Goal: Task Accomplishment & Management: Use online tool/utility

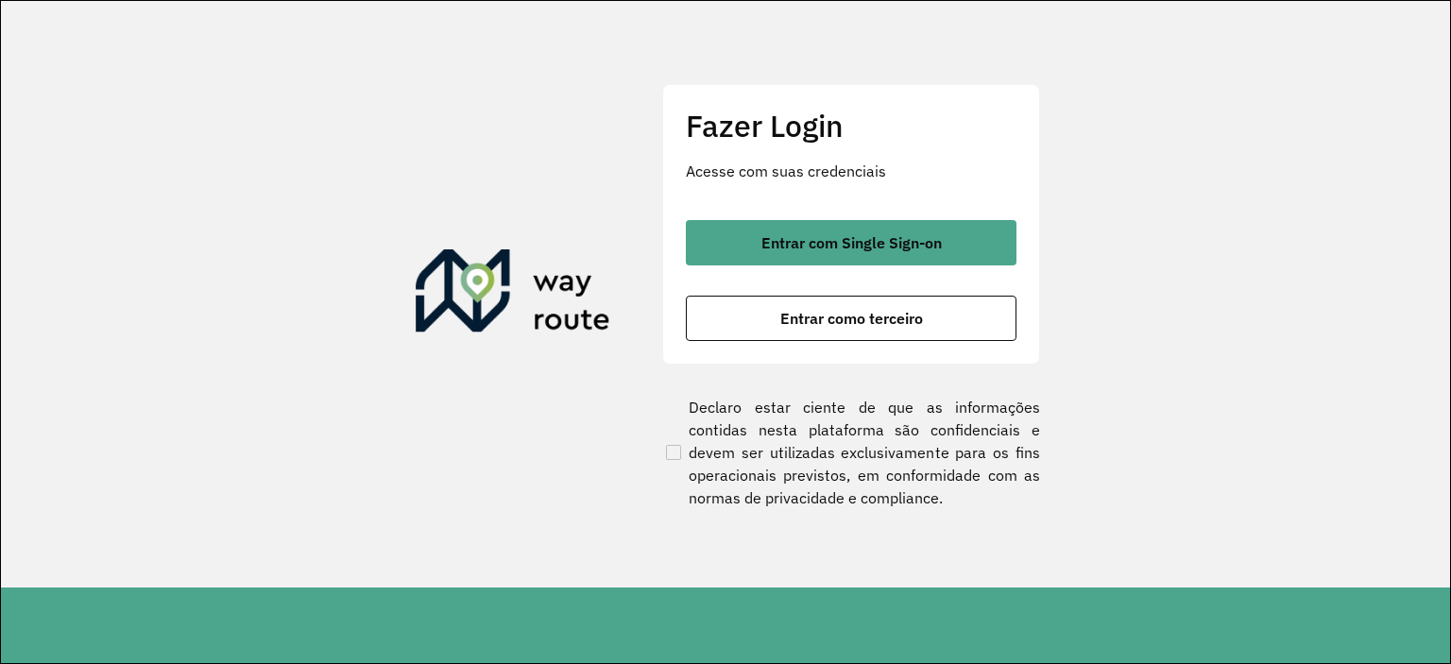
click at [728, 210] on div "Fazer Login Acesse com suas credenciais Entrar com Single Sign-on Entrar como t…" at bounding box center [851, 224] width 378 height 280
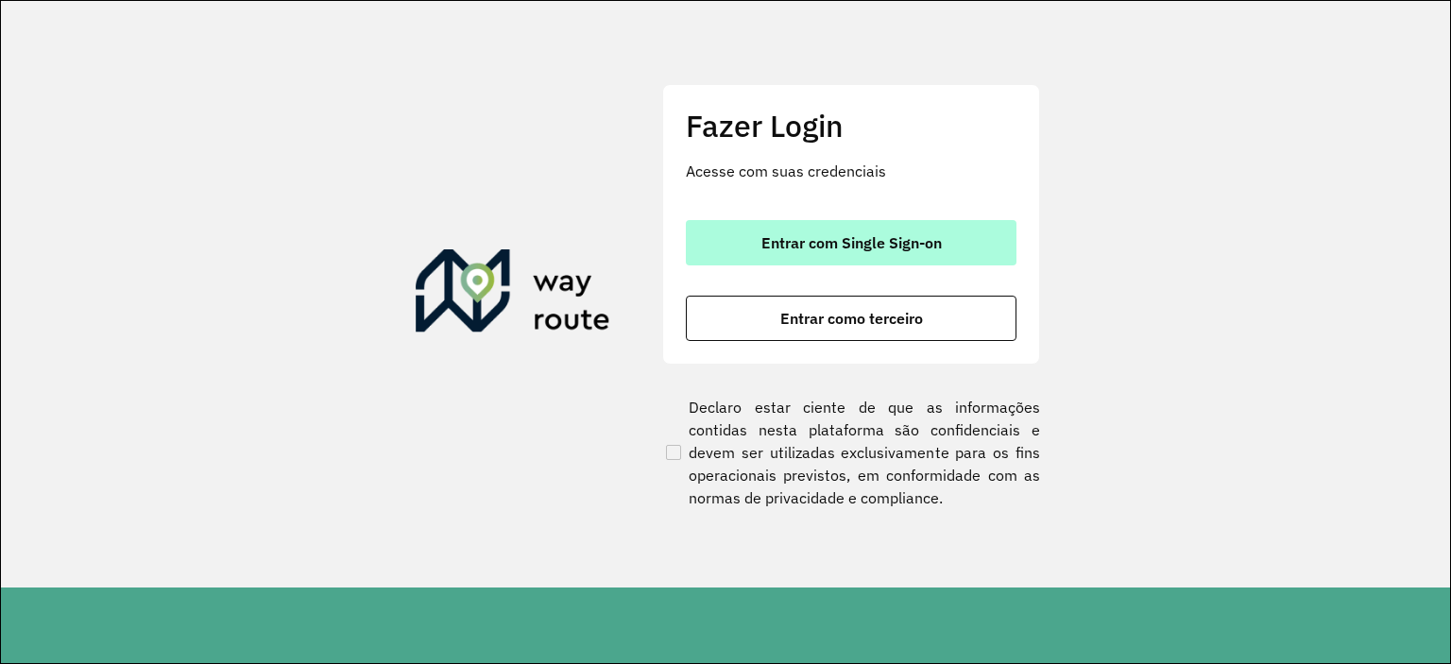
click at [729, 236] on button "Entrar com Single Sign-on" at bounding box center [851, 242] width 331 height 45
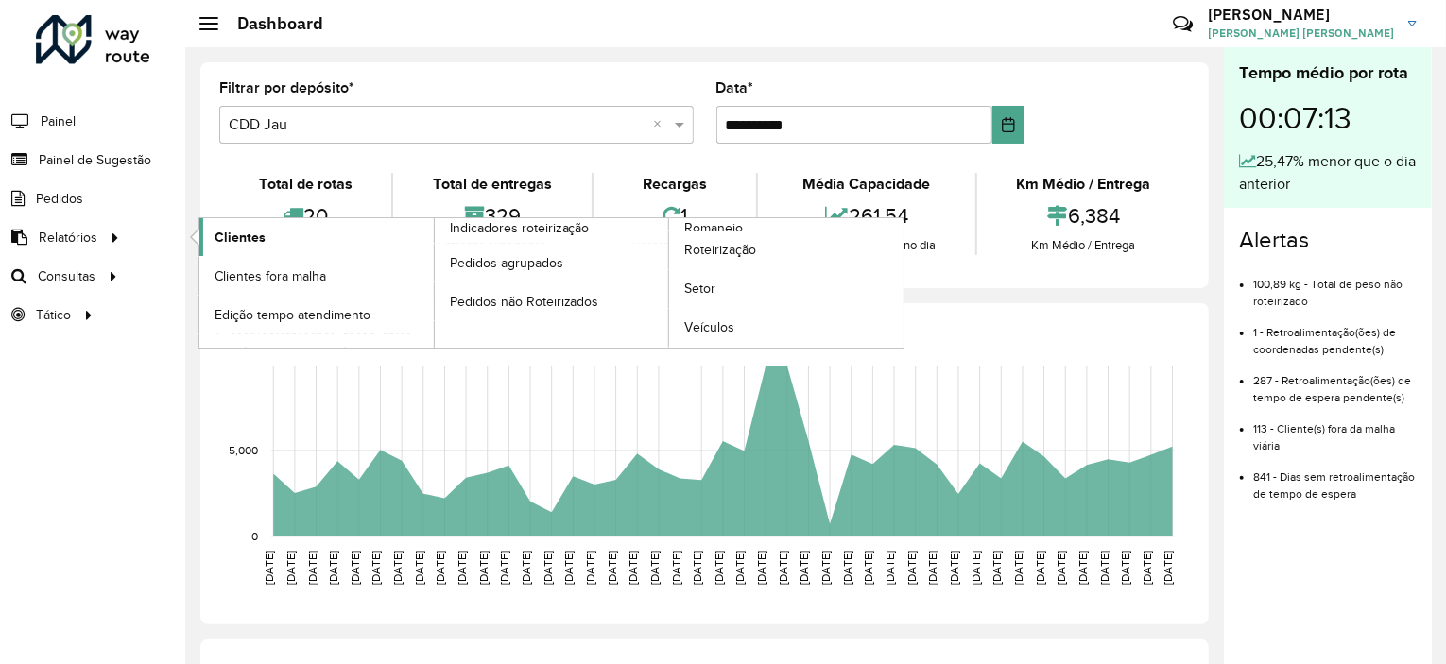
click at [221, 220] on link "Clientes" at bounding box center [316, 237] width 234 height 38
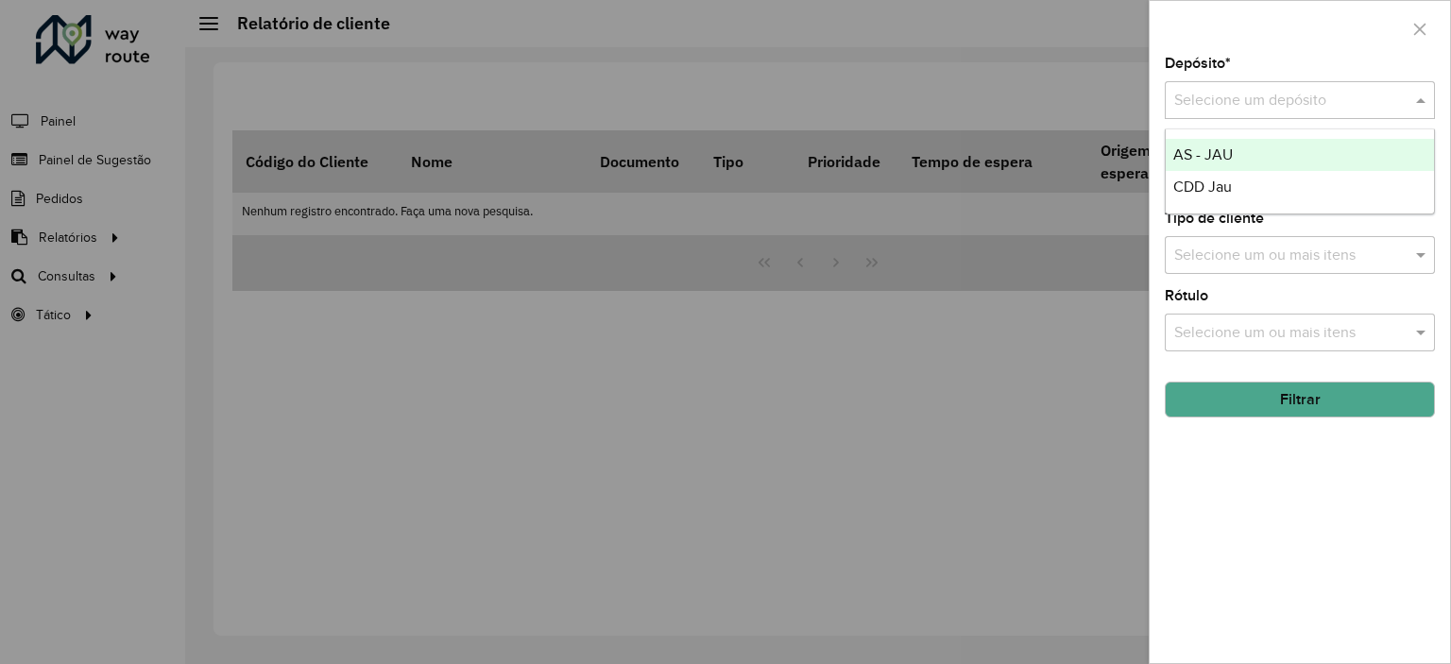
click at [1247, 94] on input "text" at bounding box center [1282, 101] width 214 height 23
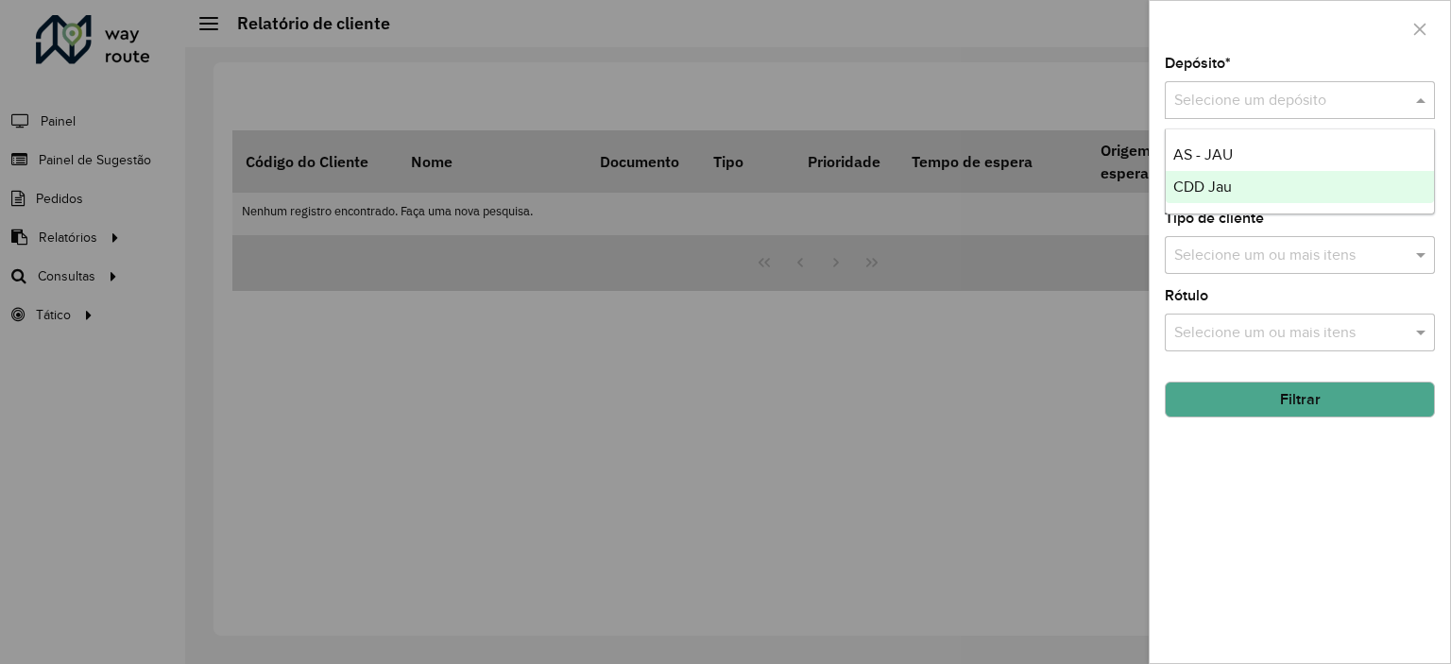
click at [1240, 177] on div "CDD Jau" at bounding box center [1300, 187] width 268 height 32
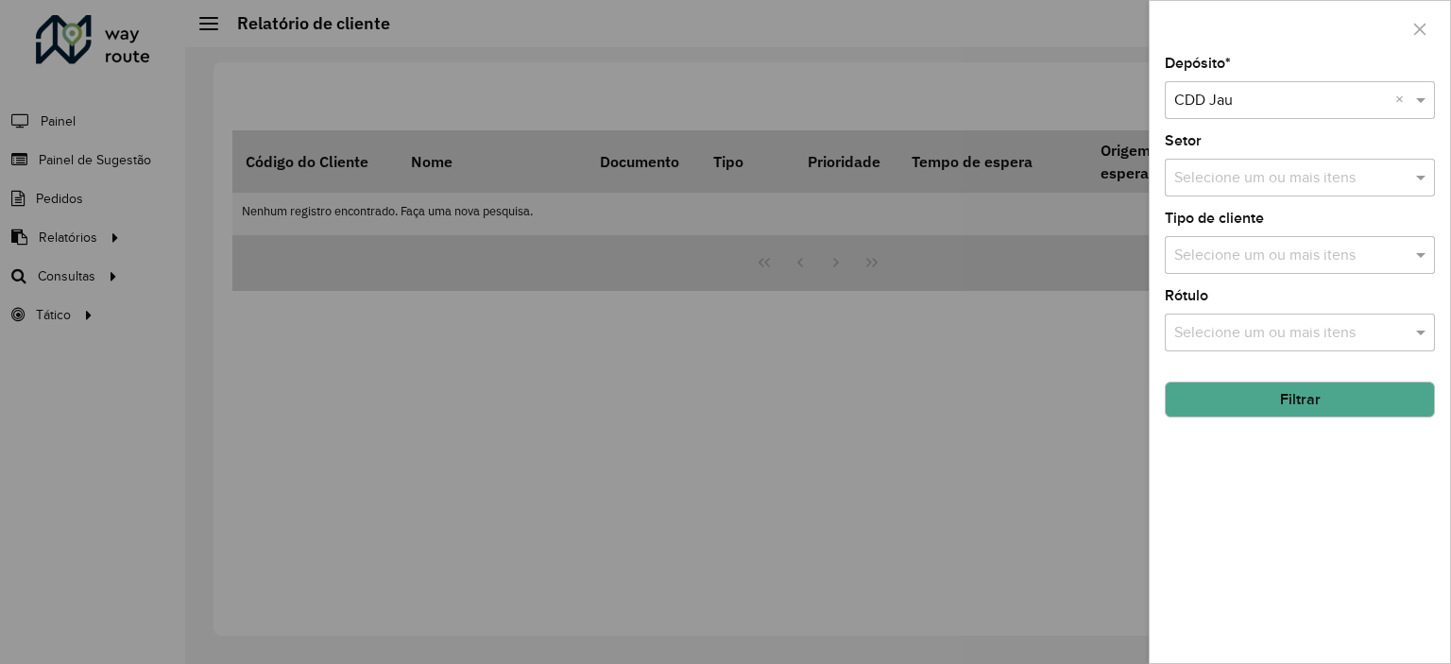
click at [1249, 237] on div "Selecione um ou mais itens" at bounding box center [1300, 255] width 270 height 38
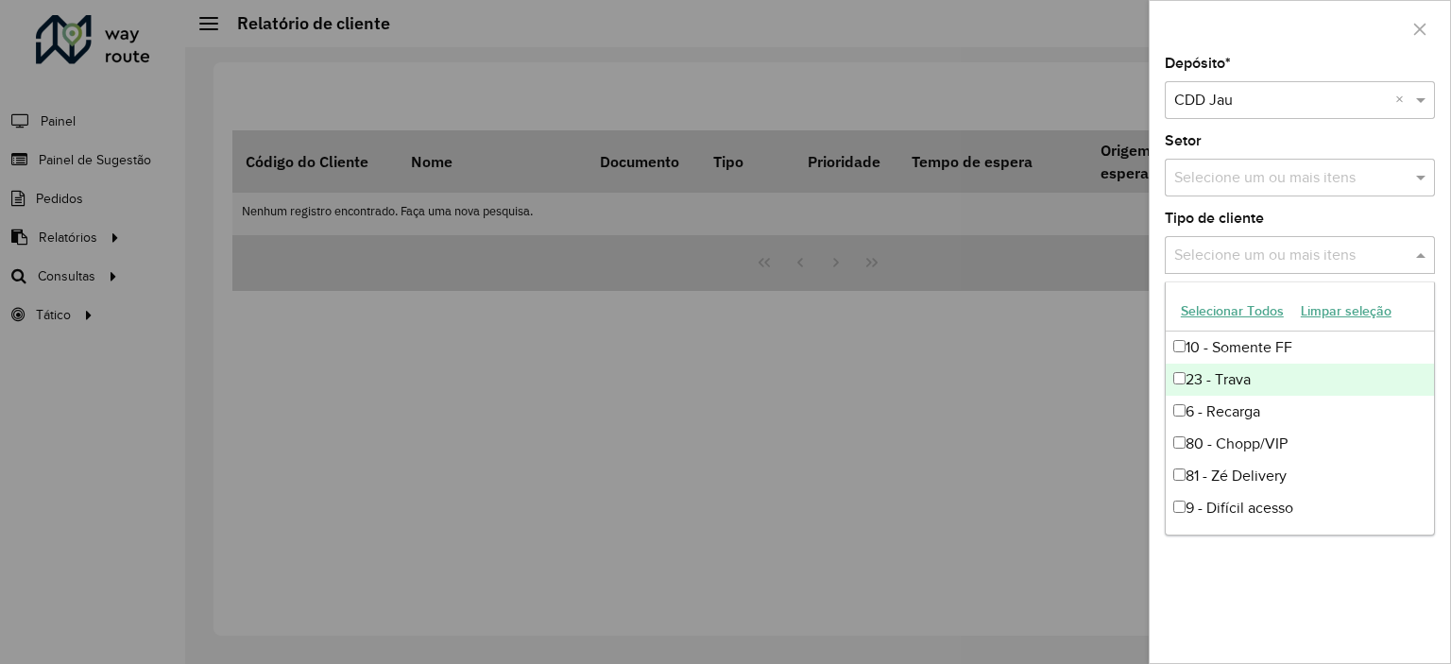
click at [1235, 378] on div "23 - Trava" at bounding box center [1300, 380] width 268 height 32
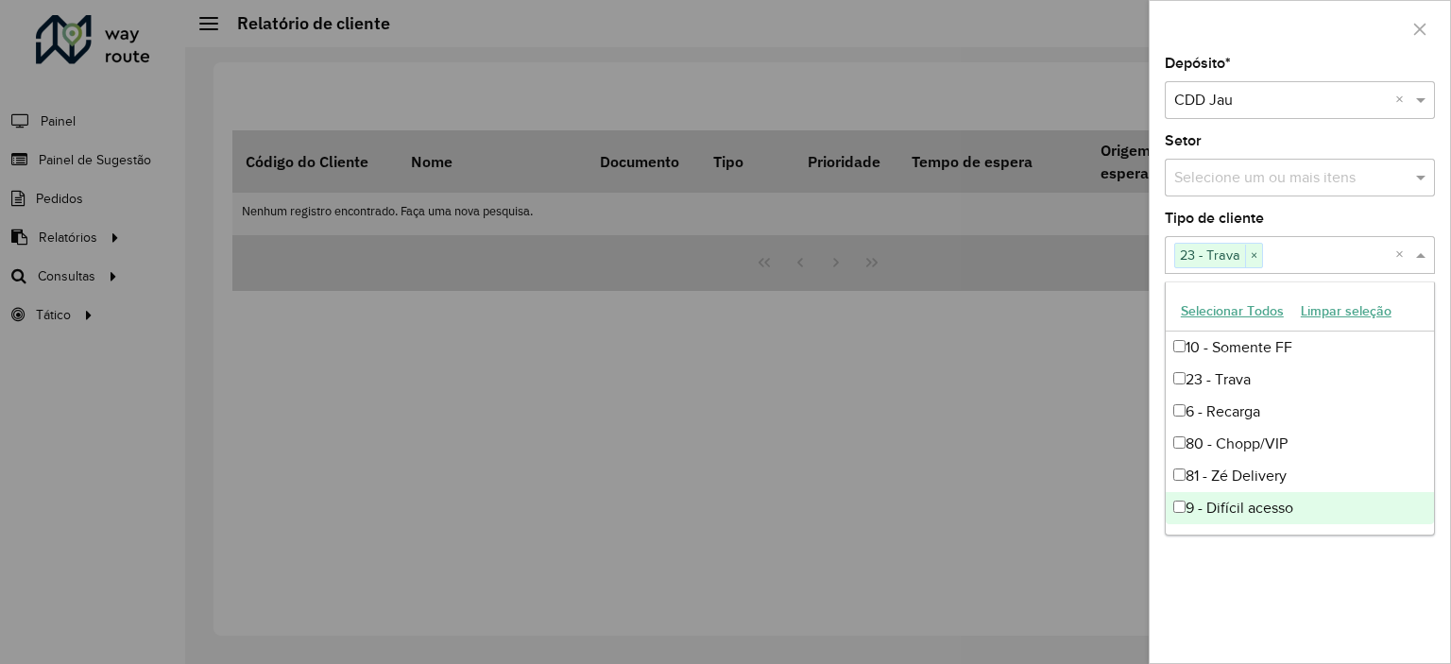
click at [1247, 557] on div "Depósito * Selecione um depósito × CDD Jau × Setor Selecione um ou mais itens T…" at bounding box center [1300, 360] width 301 height 607
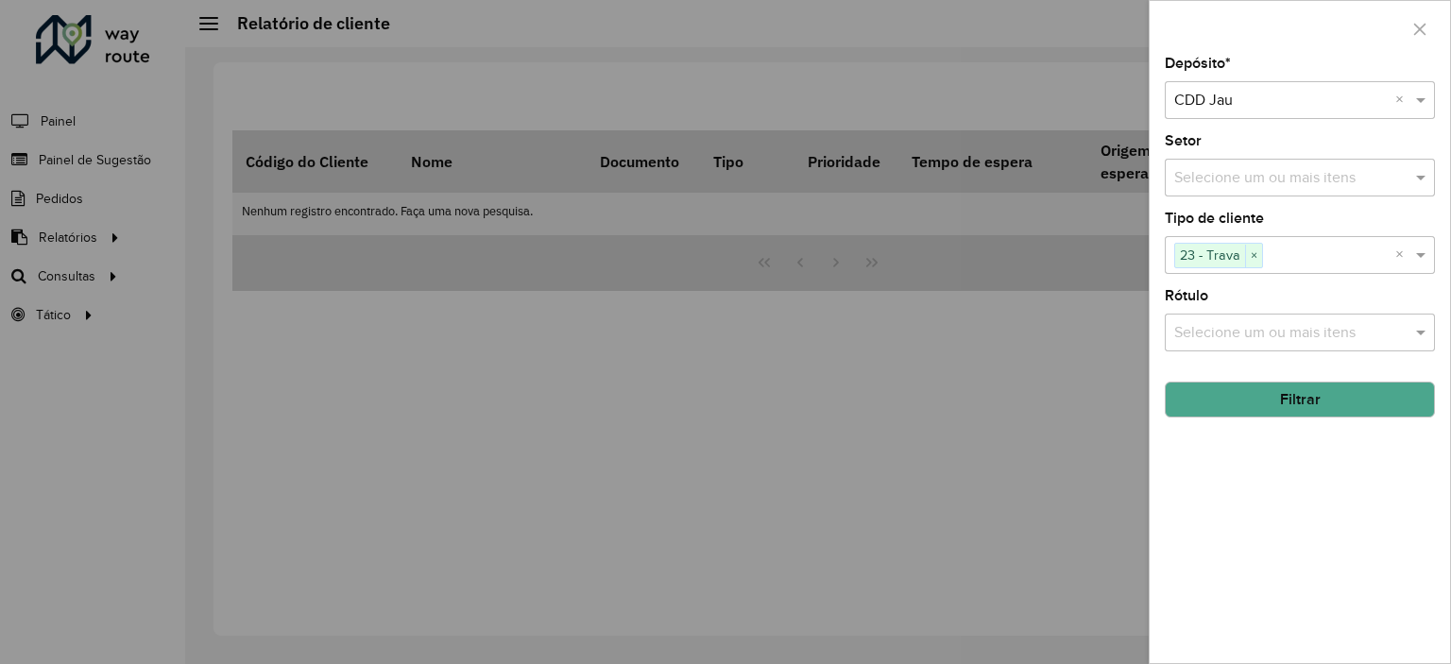
click at [1262, 408] on button "Filtrar" at bounding box center [1300, 400] width 270 height 36
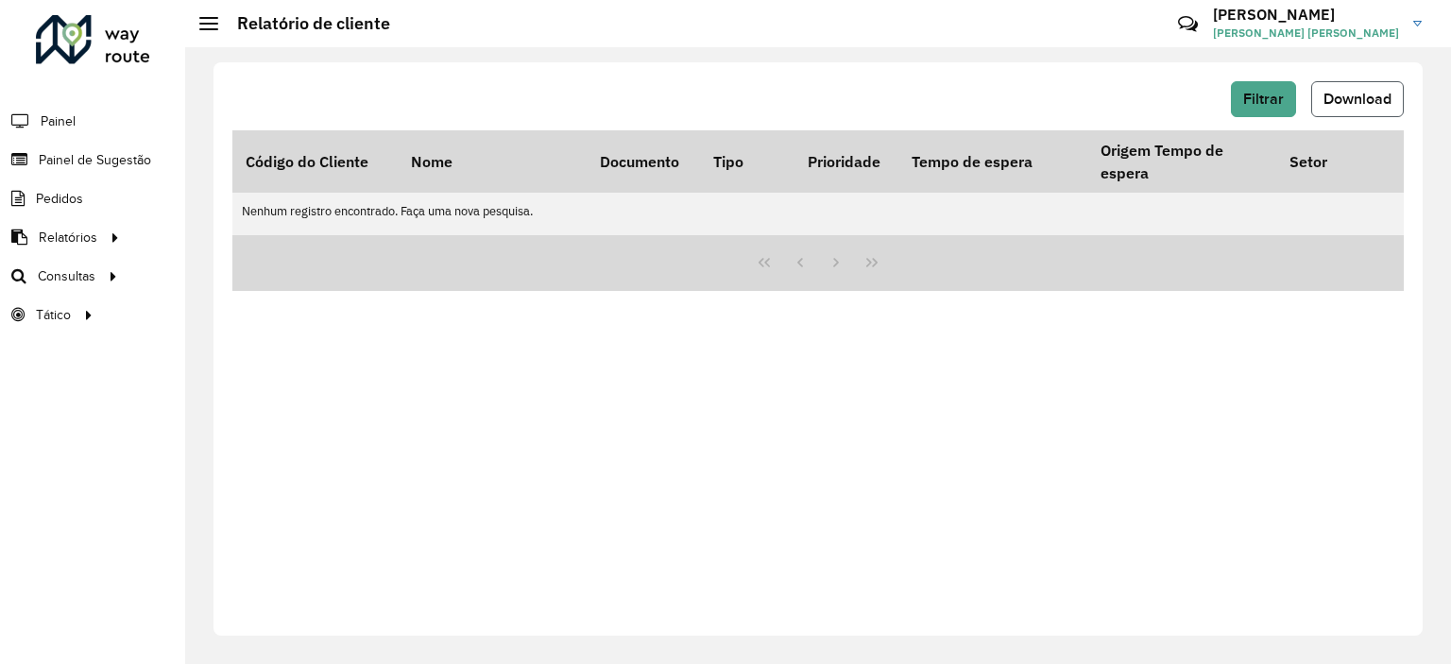
click at [1342, 97] on span "Download" at bounding box center [1358, 99] width 68 height 16
click at [1279, 109] on button "Filtrar" at bounding box center [1263, 99] width 65 height 36
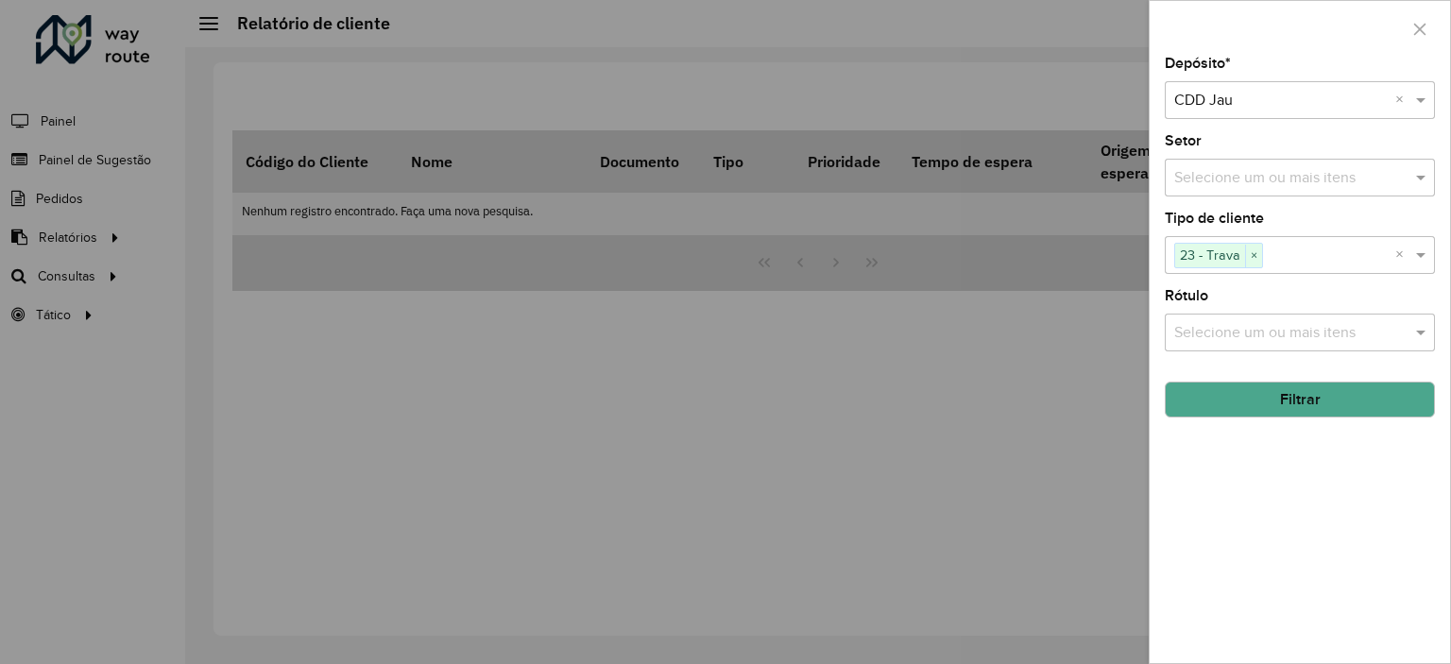
click at [1356, 391] on button "Filtrar" at bounding box center [1300, 400] width 270 height 36
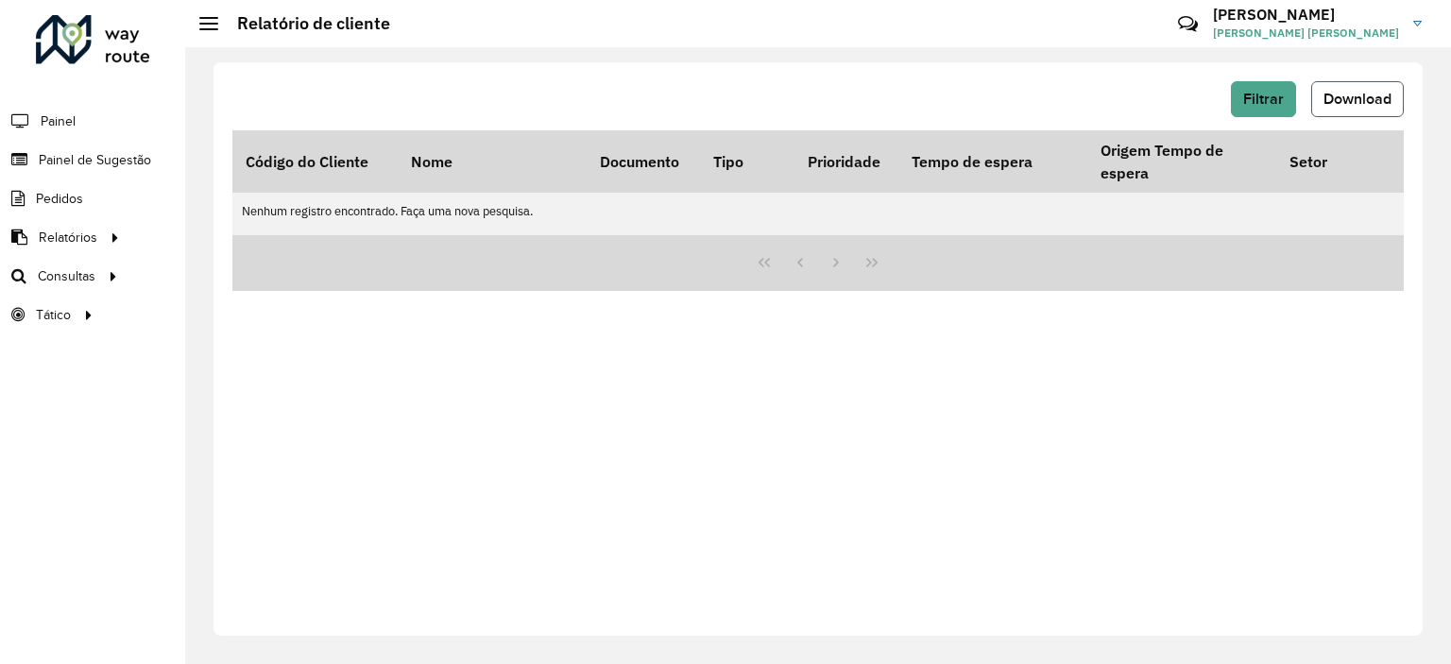
click at [1332, 91] on span "Download" at bounding box center [1358, 99] width 68 height 16
click at [1287, 108] on button "Filtrar" at bounding box center [1263, 99] width 65 height 36
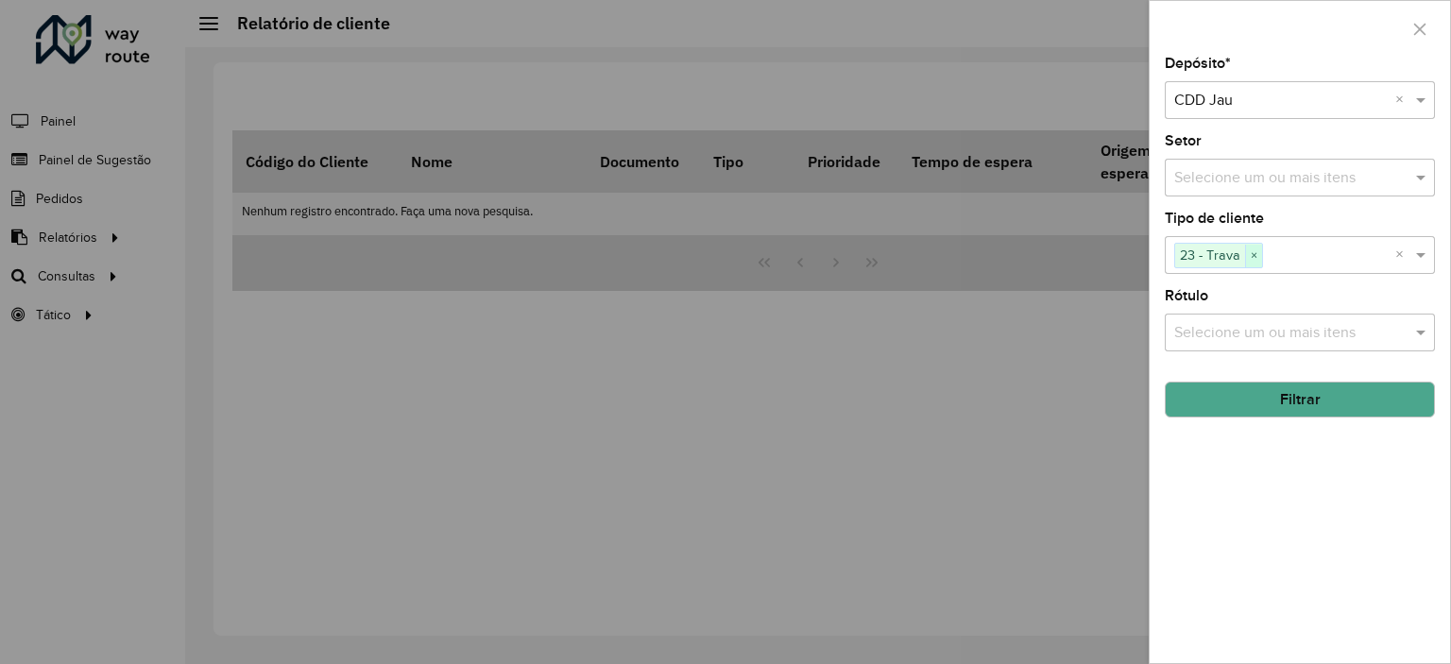
click at [1255, 258] on span "×" at bounding box center [1253, 256] width 17 height 23
click at [1245, 237] on div "Selecione um ou mais itens" at bounding box center [1300, 255] width 270 height 38
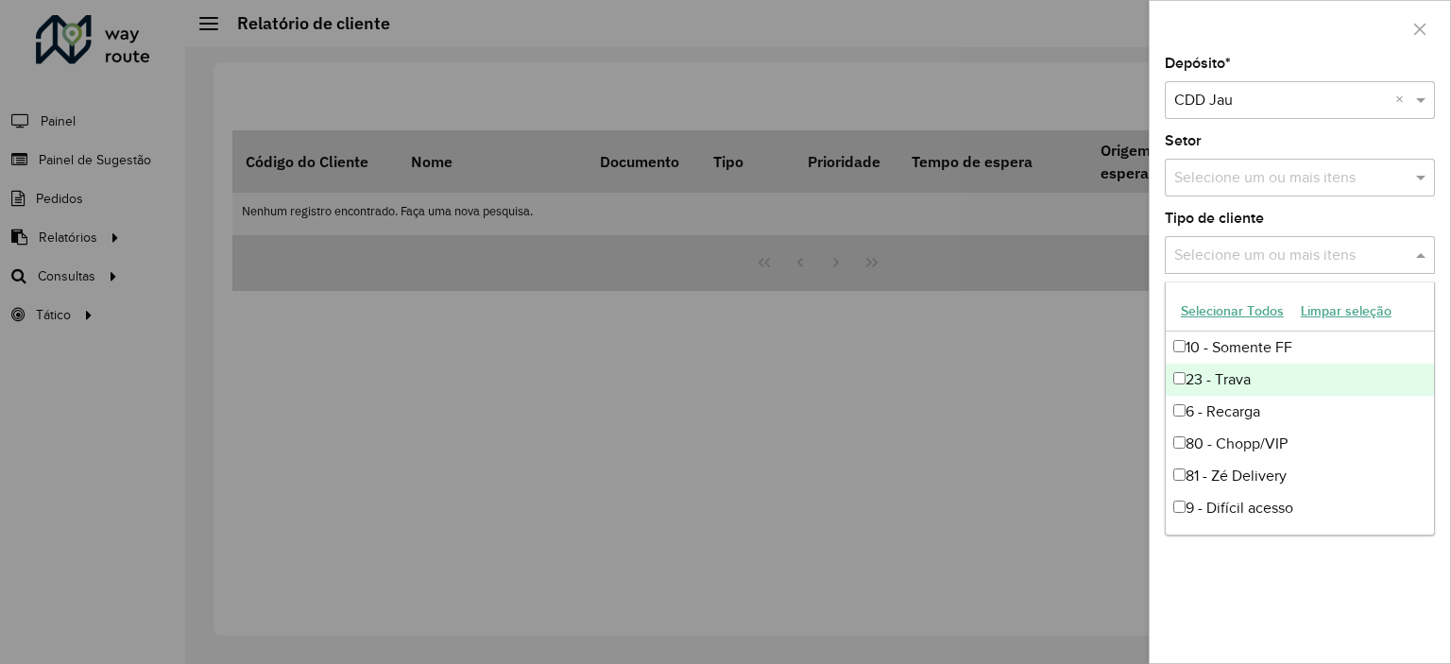
click at [1243, 391] on div "23 - Trava" at bounding box center [1300, 380] width 268 height 32
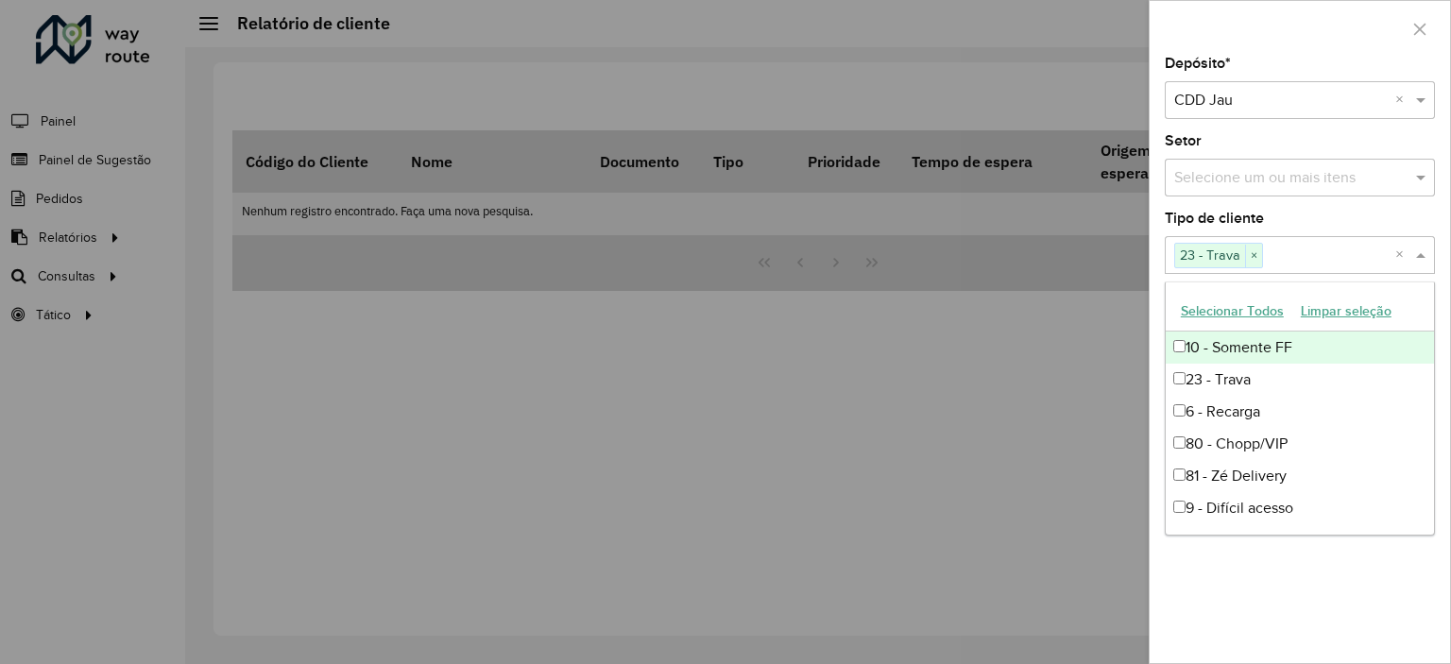
click at [1112, 362] on div at bounding box center [725, 332] width 1451 height 664
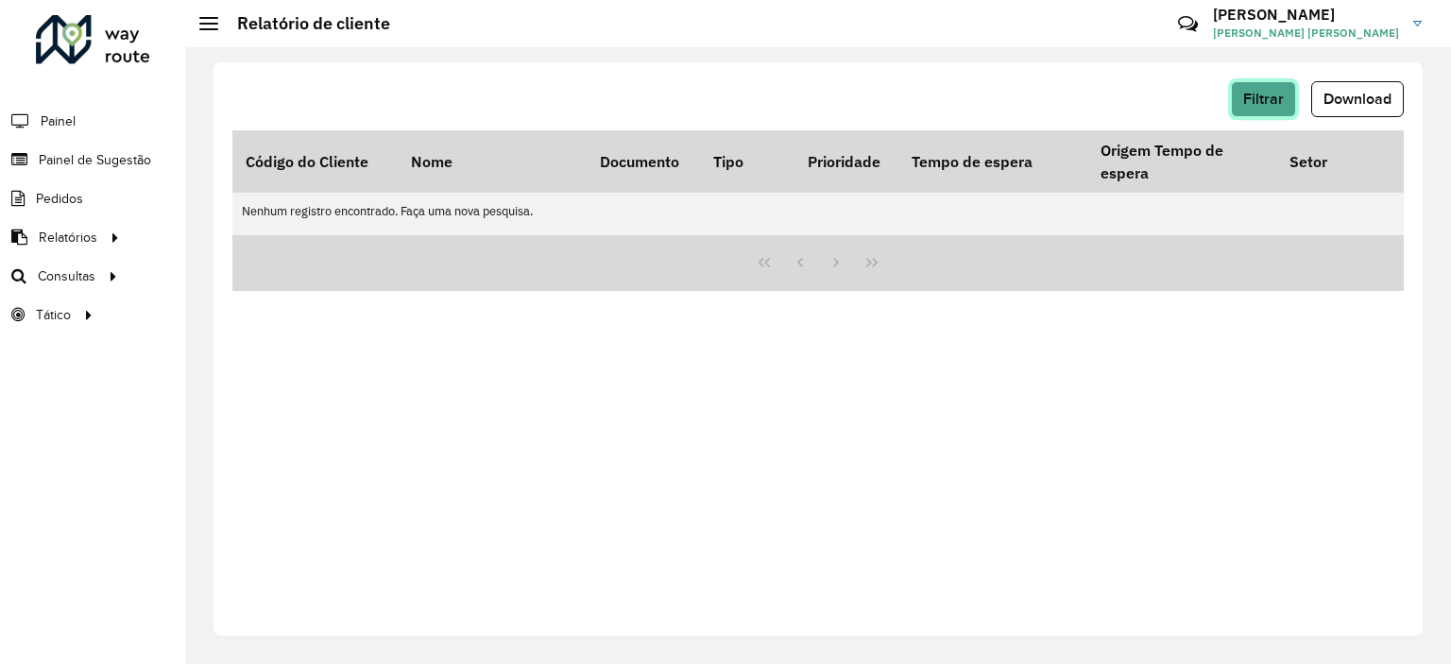
click at [1233, 109] on button "Filtrar" at bounding box center [1263, 99] width 65 height 36
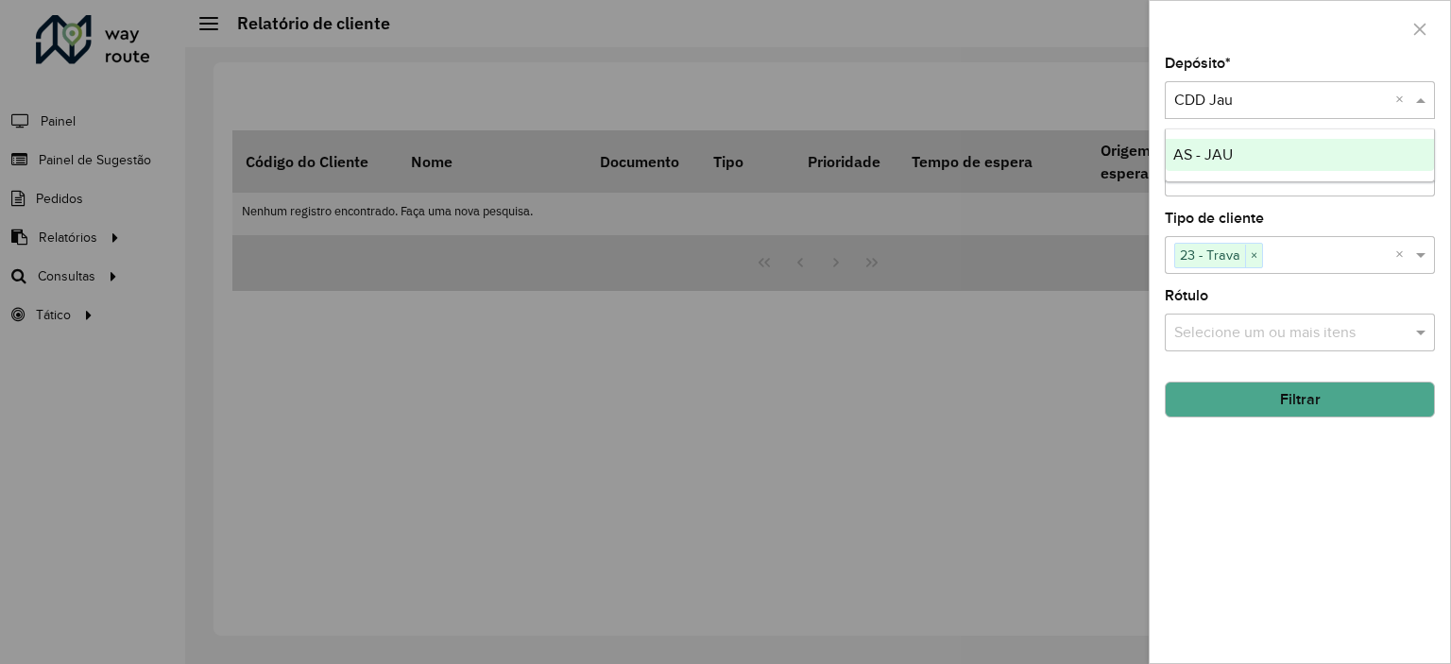
click at [1245, 109] on input "text" at bounding box center [1282, 101] width 214 height 23
click at [1260, 65] on div "Depósito * Selecione um depósito × CDD Jau ×" at bounding box center [1300, 88] width 270 height 62
click at [1255, 253] on span "×" at bounding box center [1253, 256] width 17 height 23
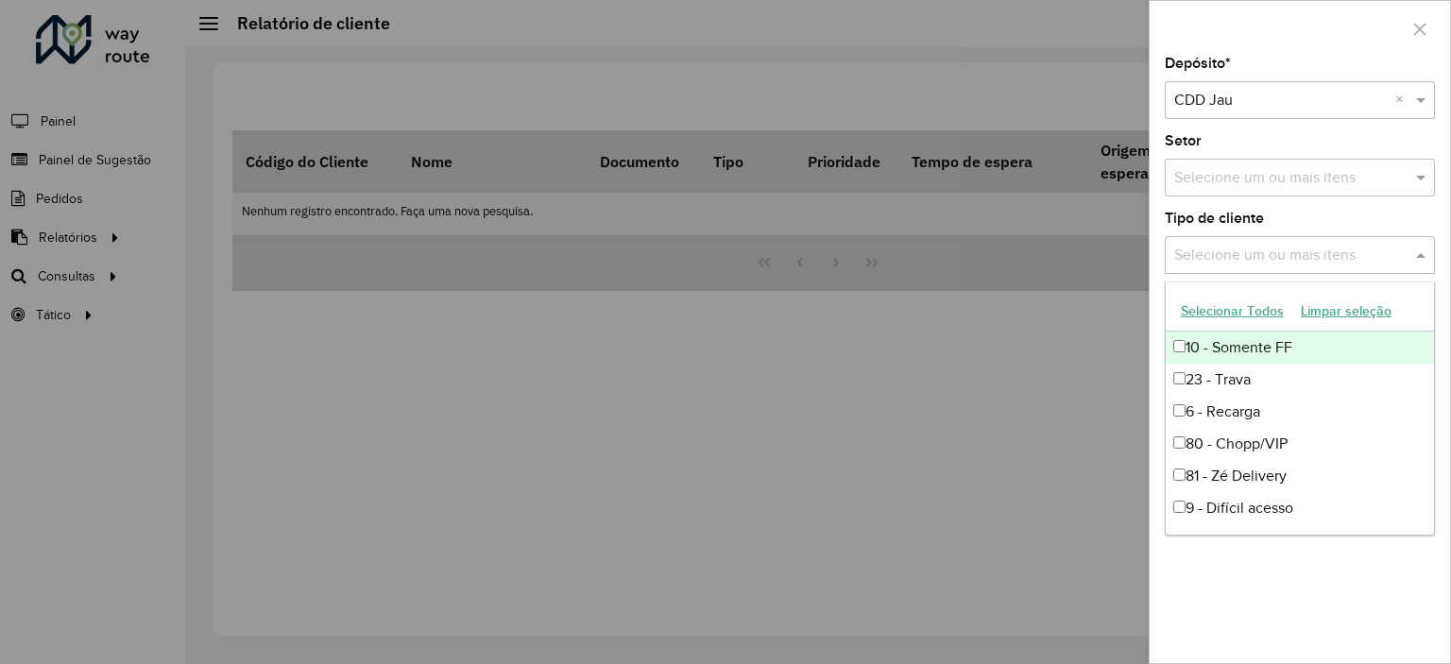
click at [1256, 254] on input "text" at bounding box center [1291, 256] width 242 height 23
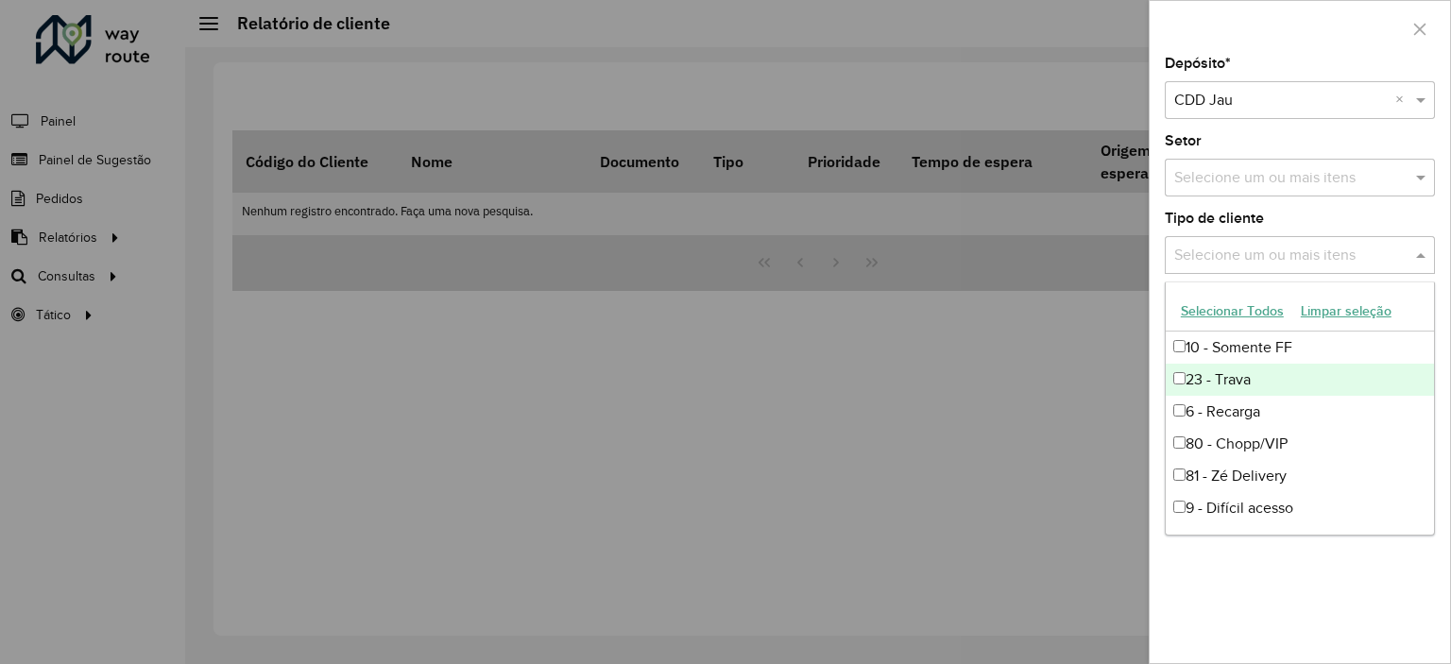
click at [1235, 388] on div "23 - Trava" at bounding box center [1300, 380] width 268 height 32
click at [1234, 378] on div "23 - Trava" at bounding box center [1300, 380] width 268 height 32
click at [1215, 385] on div "23 - Trava" at bounding box center [1300, 380] width 268 height 32
click at [1130, 404] on div at bounding box center [725, 332] width 1451 height 664
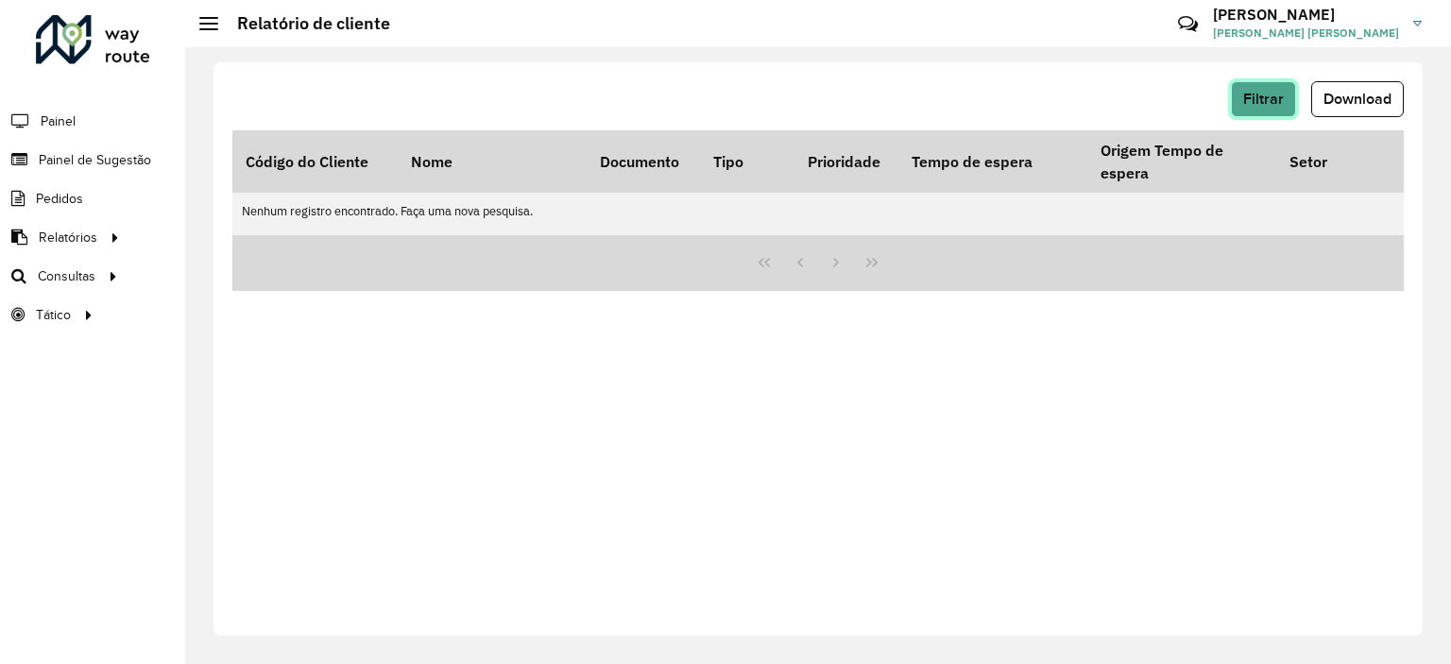
click at [1263, 101] on span "Filtrar" at bounding box center [1264, 99] width 41 height 16
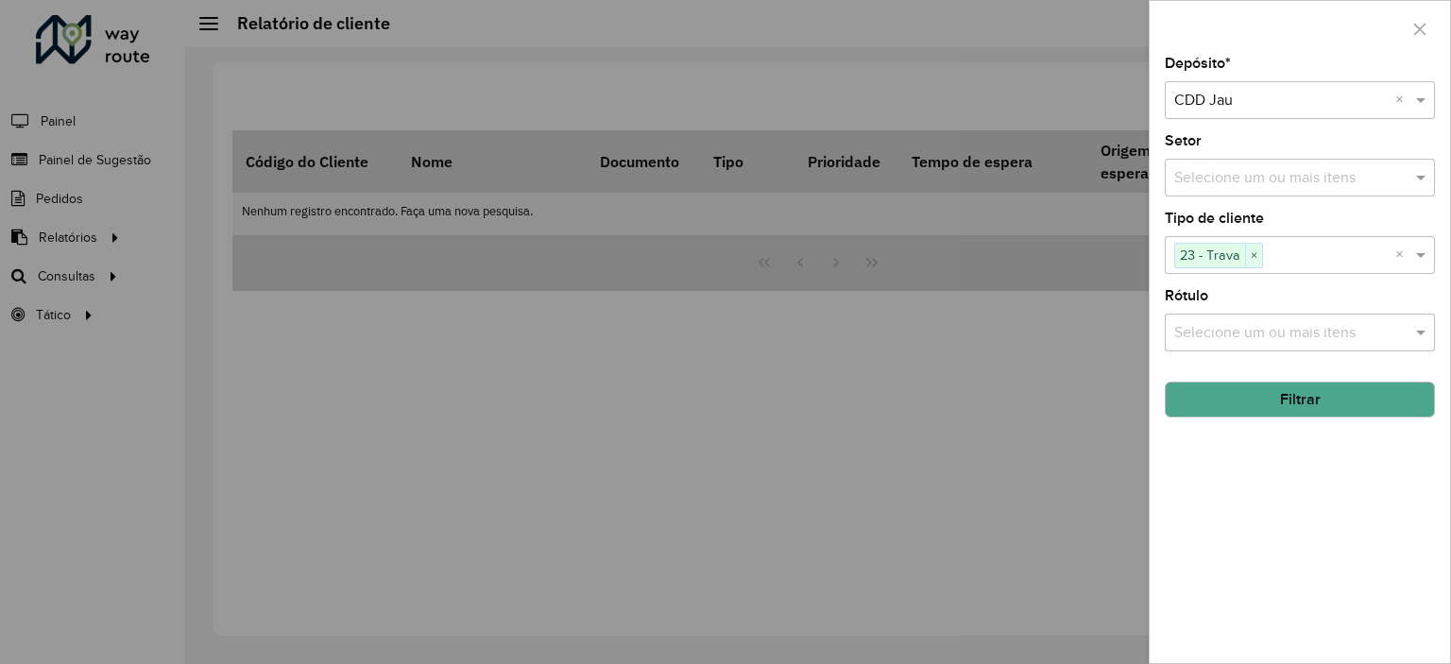
click at [1303, 387] on button "Filtrar" at bounding box center [1300, 400] width 270 height 36
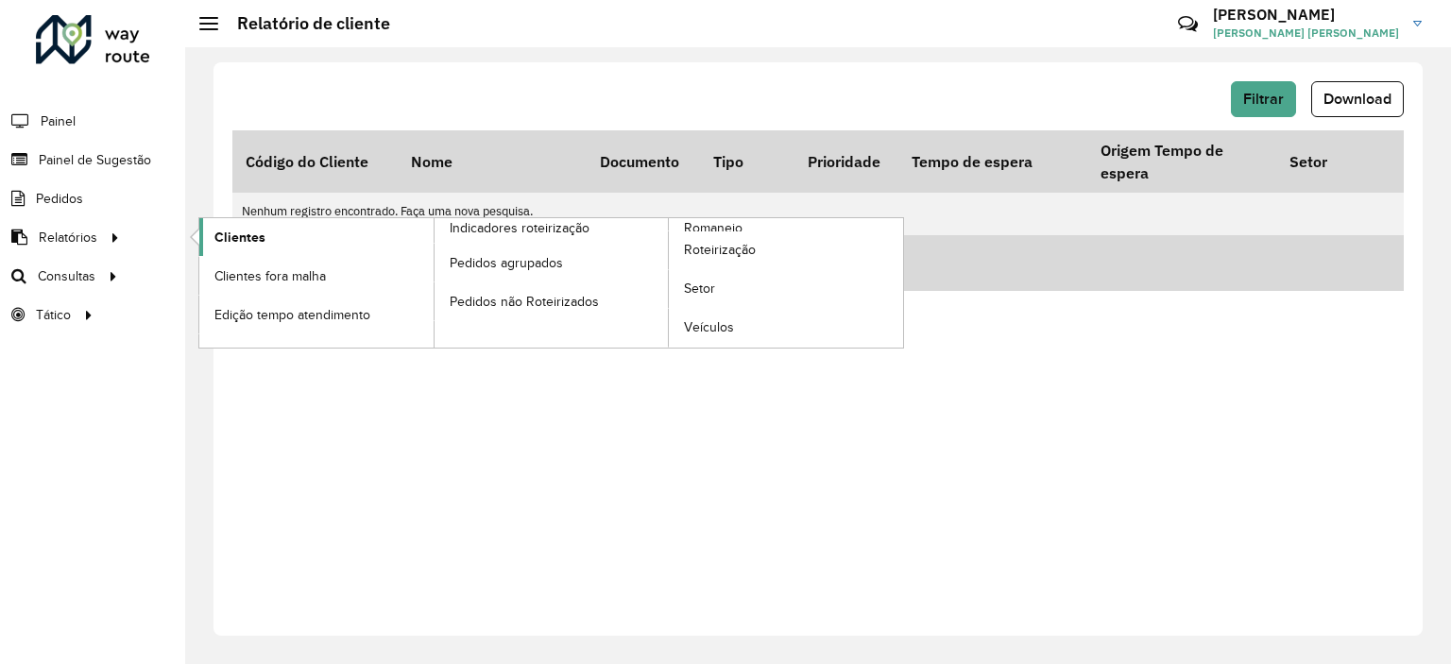
click at [243, 228] on span "Clientes" at bounding box center [240, 238] width 51 height 20
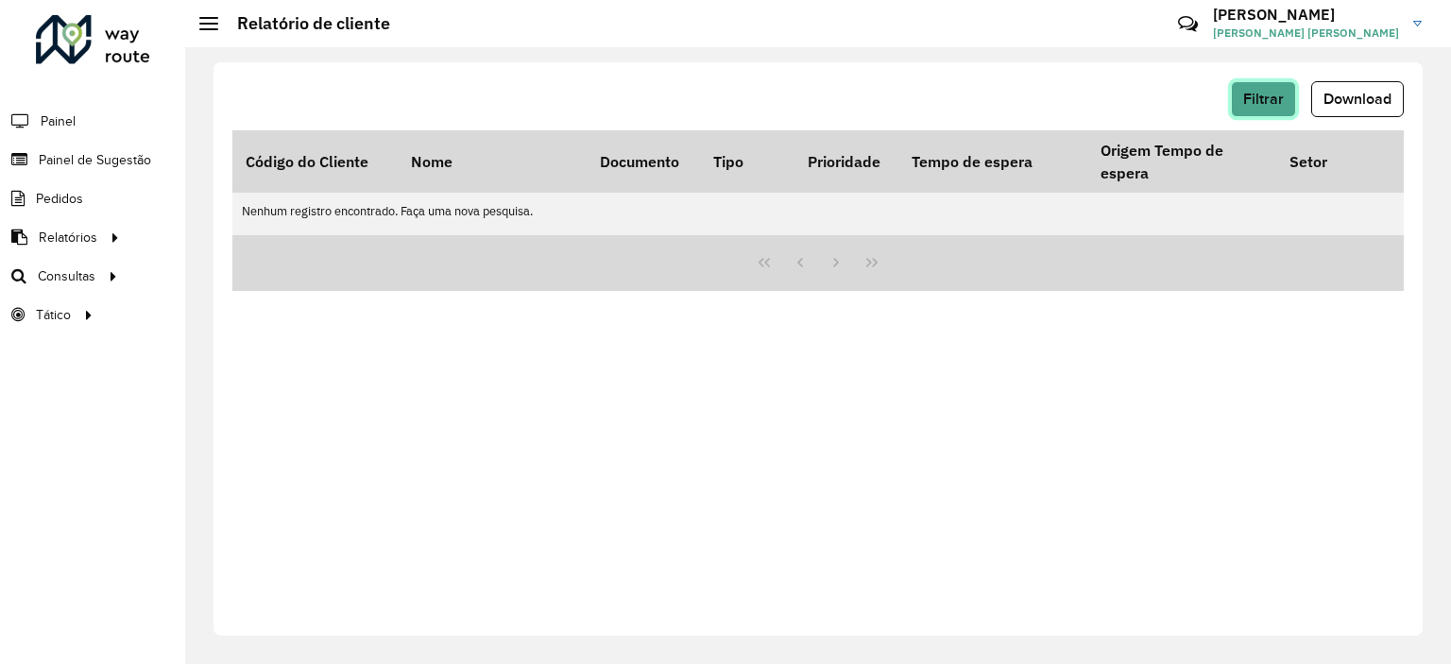
click at [1259, 92] on span "Filtrar" at bounding box center [1264, 99] width 41 height 16
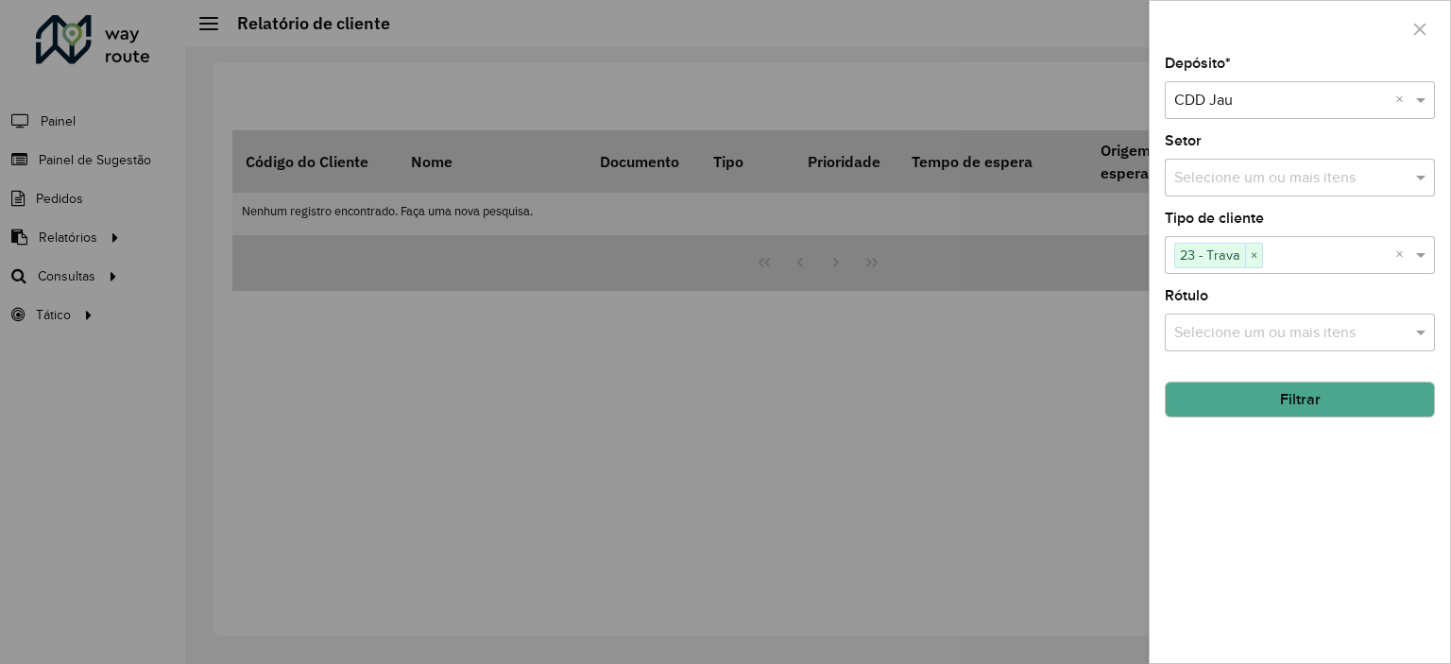
click at [1254, 255] on span "×" at bounding box center [1253, 256] width 17 height 23
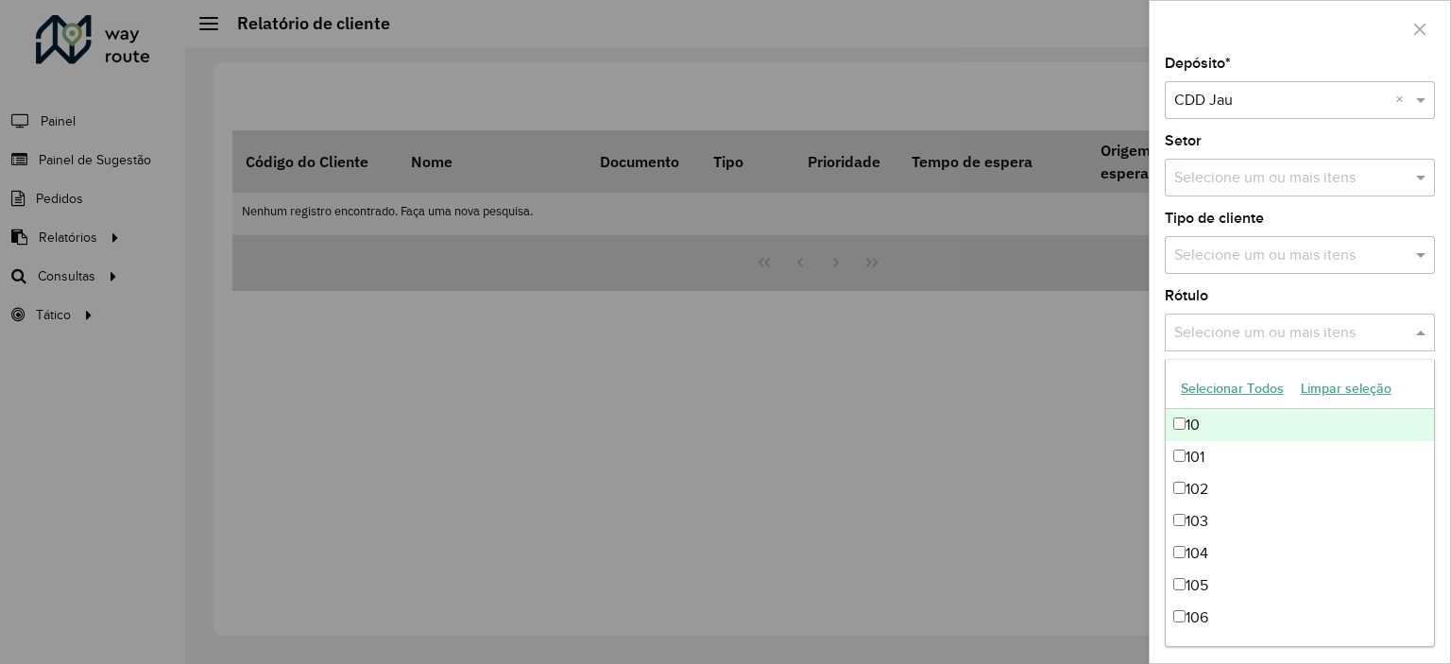
click at [1264, 335] on input "text" at bounding box center [1291, 333] width 242 height 23
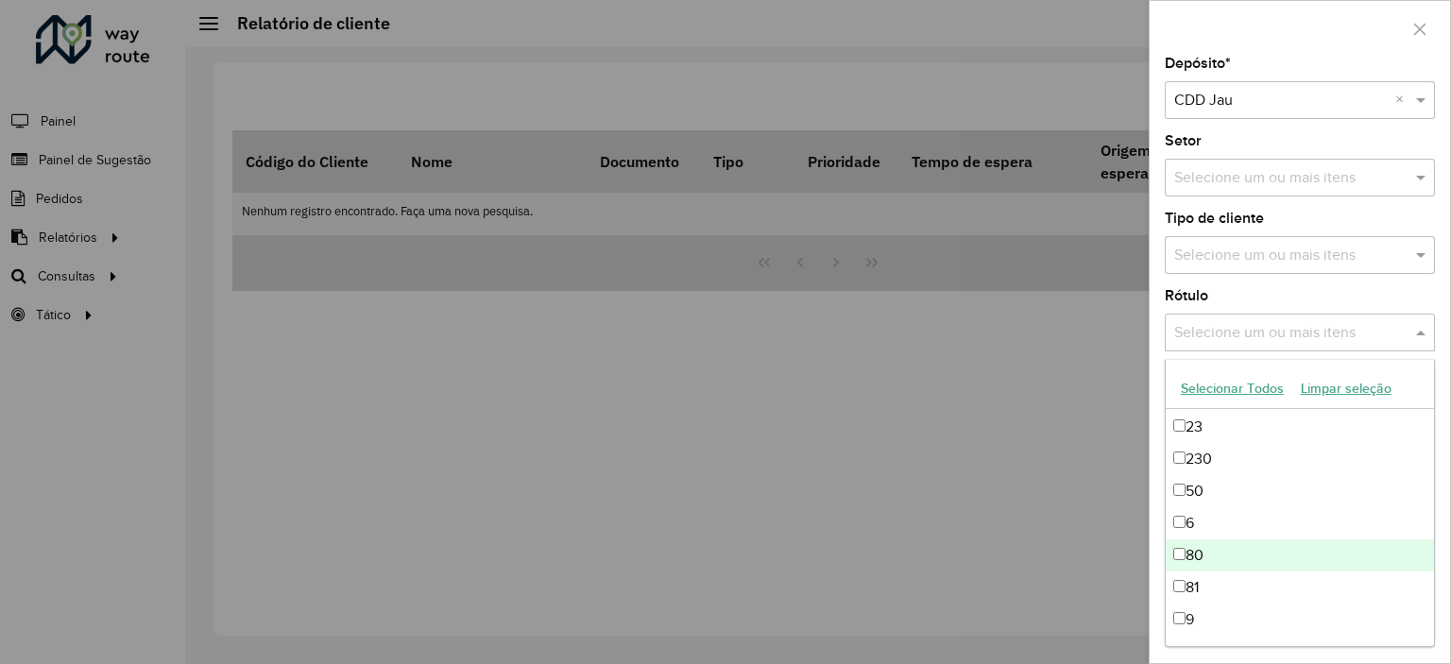
click at [1228, 553] on div "80" at bounding box center [1300, 556] width 268 height 32
click at [1030, 404] on div at bounding box center [725, 332] width 1451 height 664
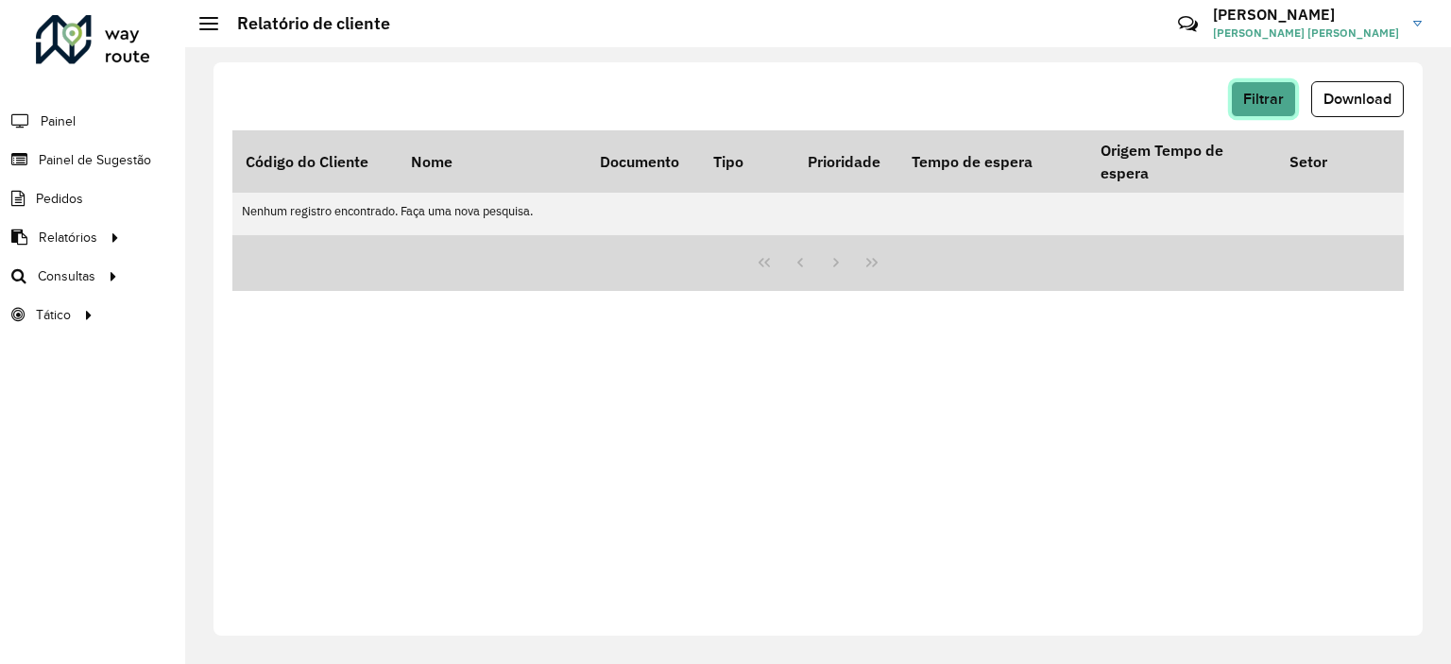
click at [1266, 112] on button "Filtrar" at bounding box center [1263, 99] width 65 height 36
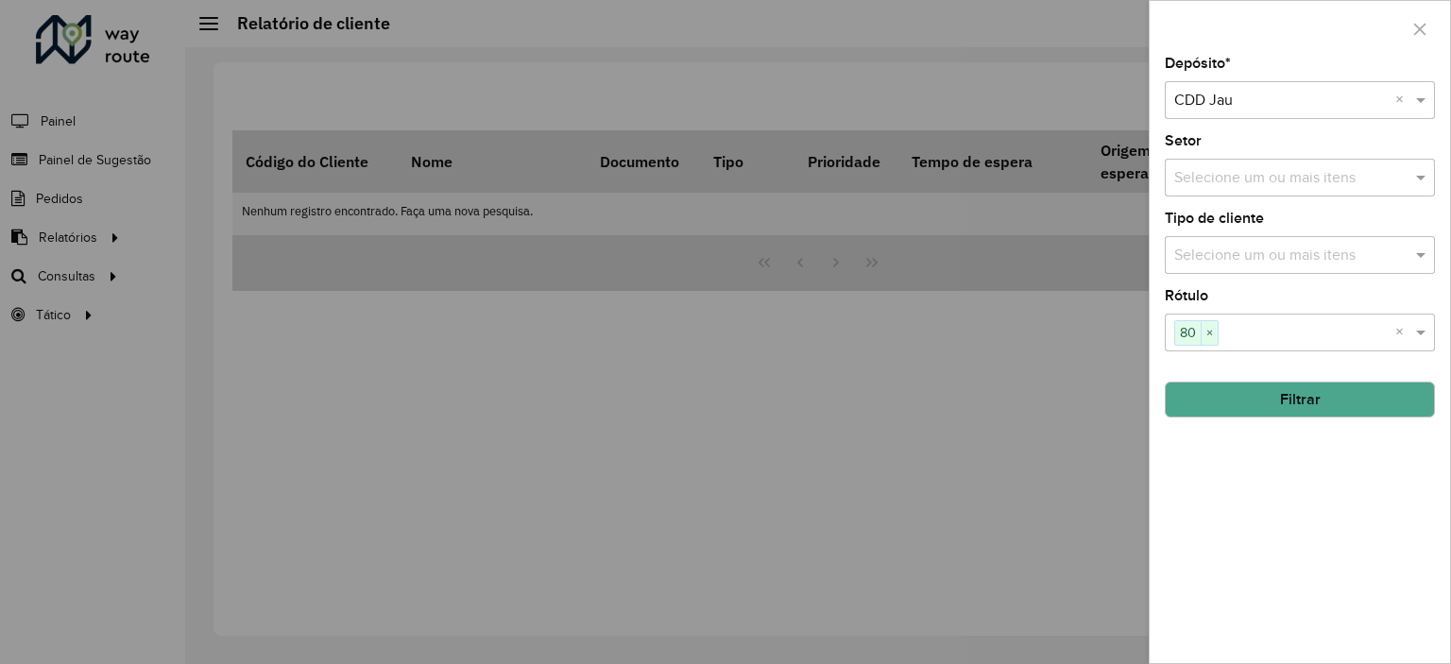
click at [1262, 383] on button "Filtrar" at bounding box center [1300, 400] width 270 height 36
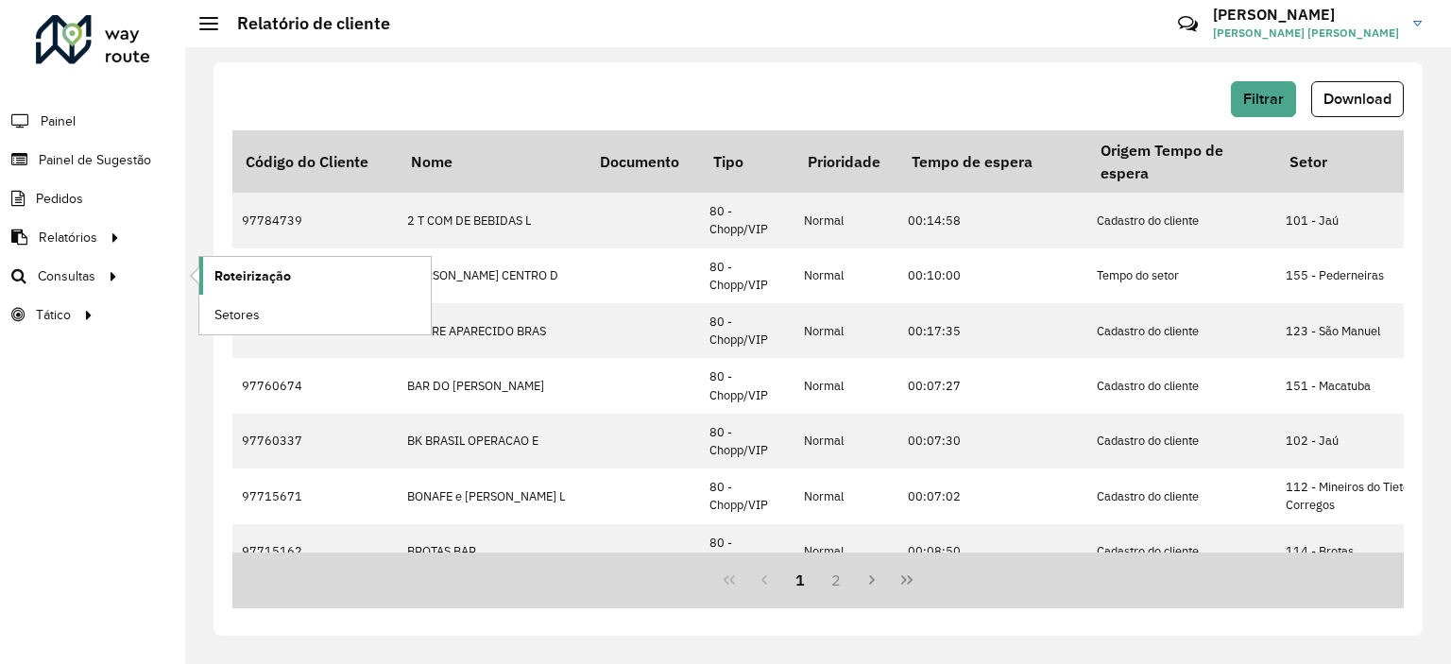
click at [236, 267] on span "Roteirização" at bounding box center [253, 276] width 77 height 20
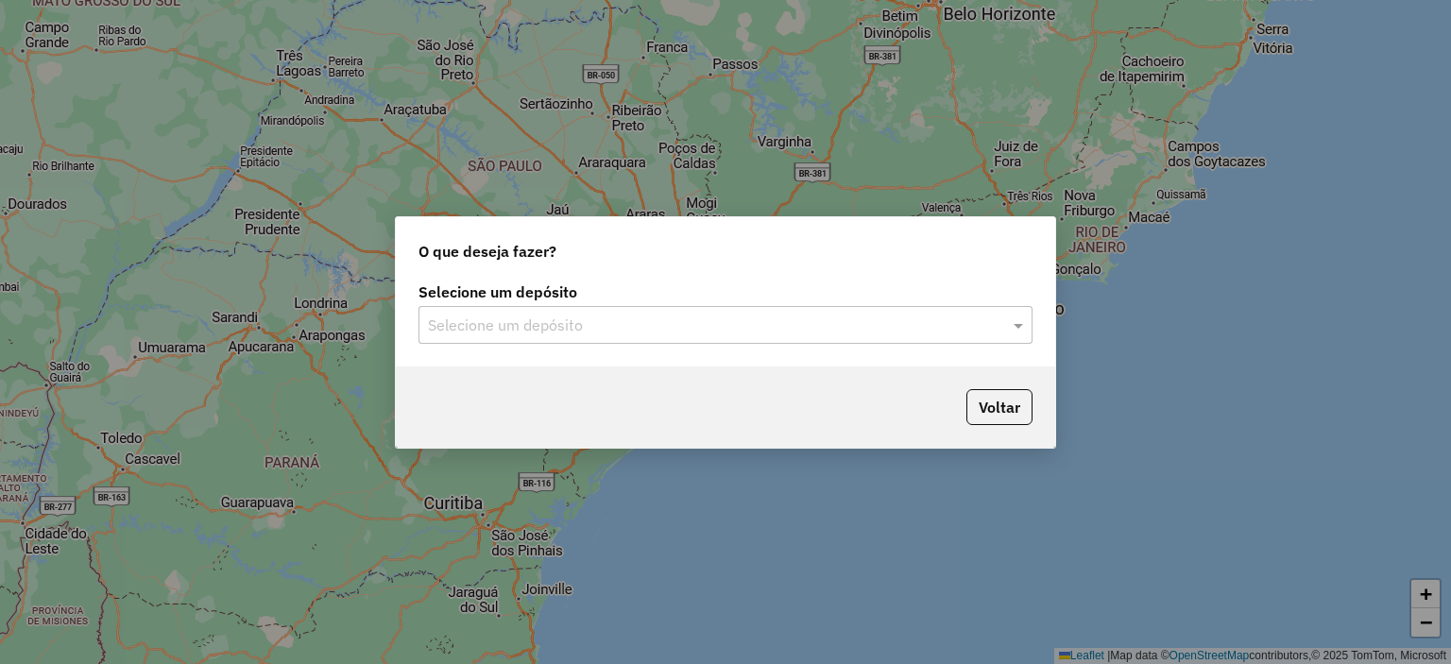
click at [641, 329] on input "text" at bounding box center [707, 326] width 558 height 23
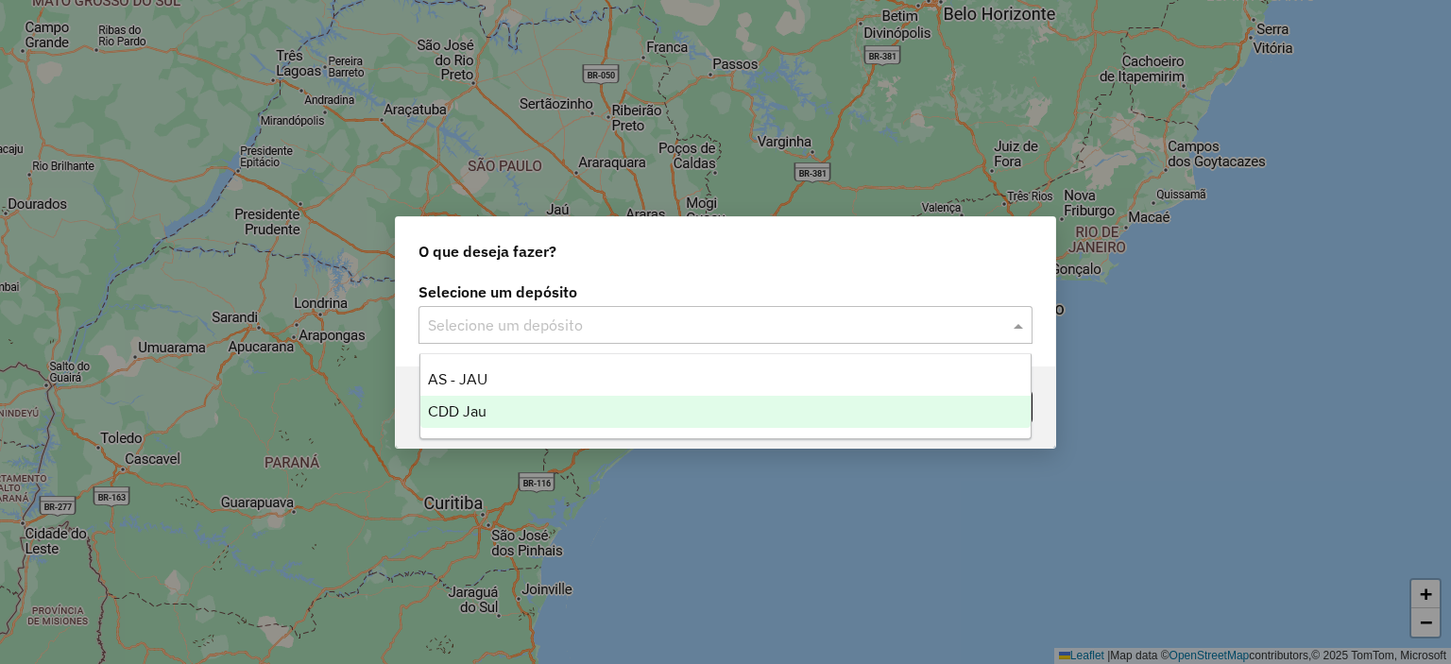
click at [499, 419] on div "CDD Jau" at bounding box center [726, 412] width 611 height 32
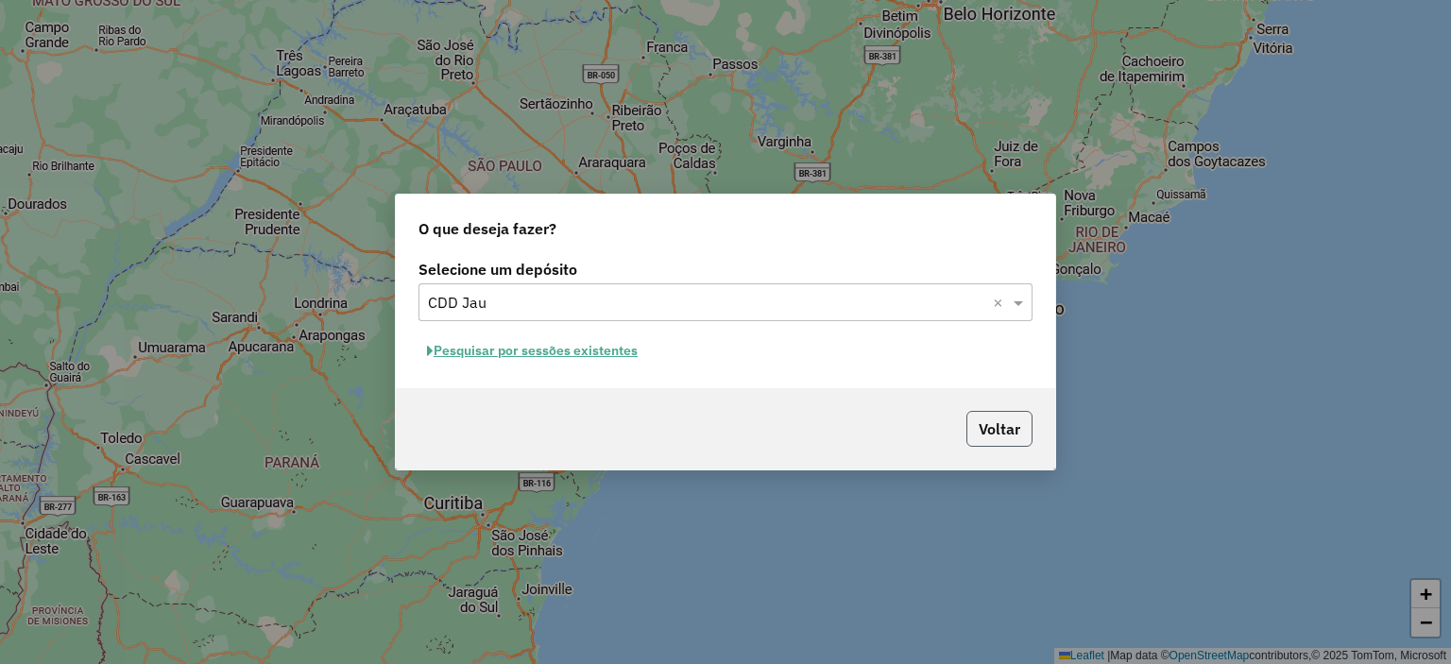
click at [983, 422] on button "Voltar" at bounding box center [1000, 429] width 66 height 36
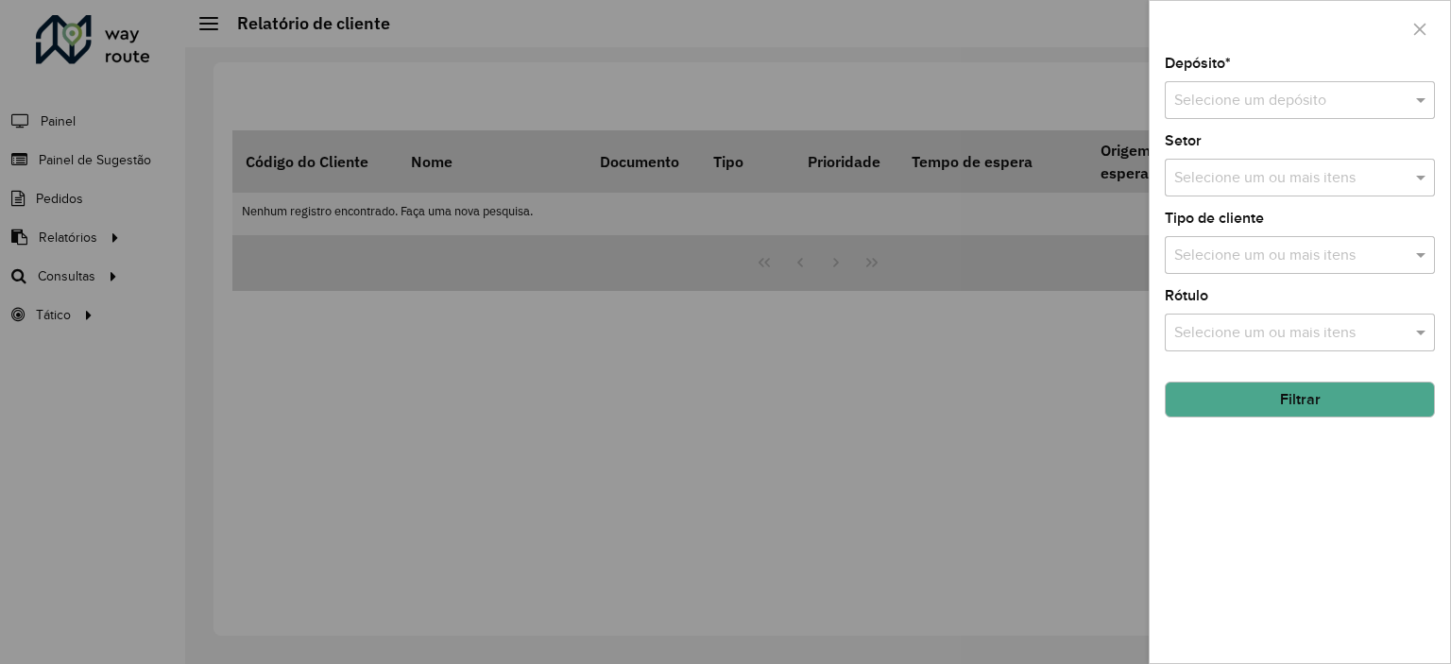
click at [542, 318] on div at bounding box center [725, 332] width 1451 height 664
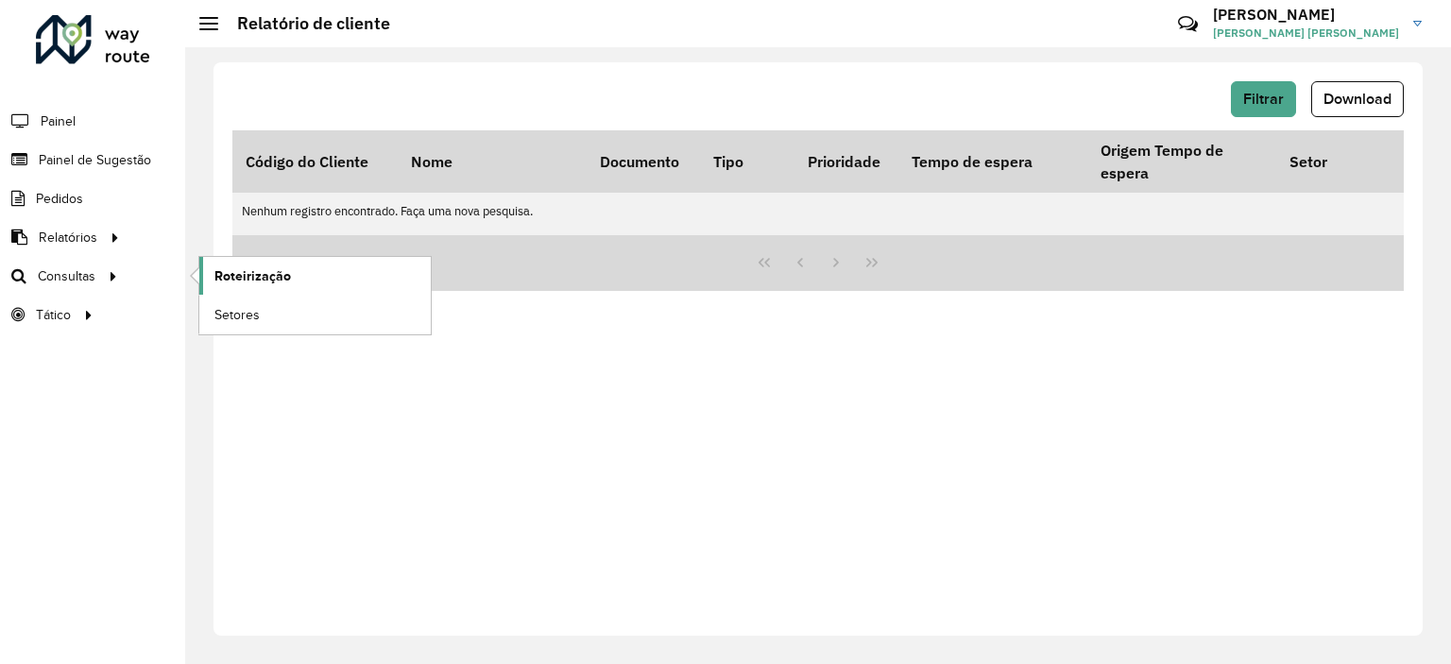
click at [249, 276] on span "Roteirização" at bounding box center [253, 276] width 77 height 20
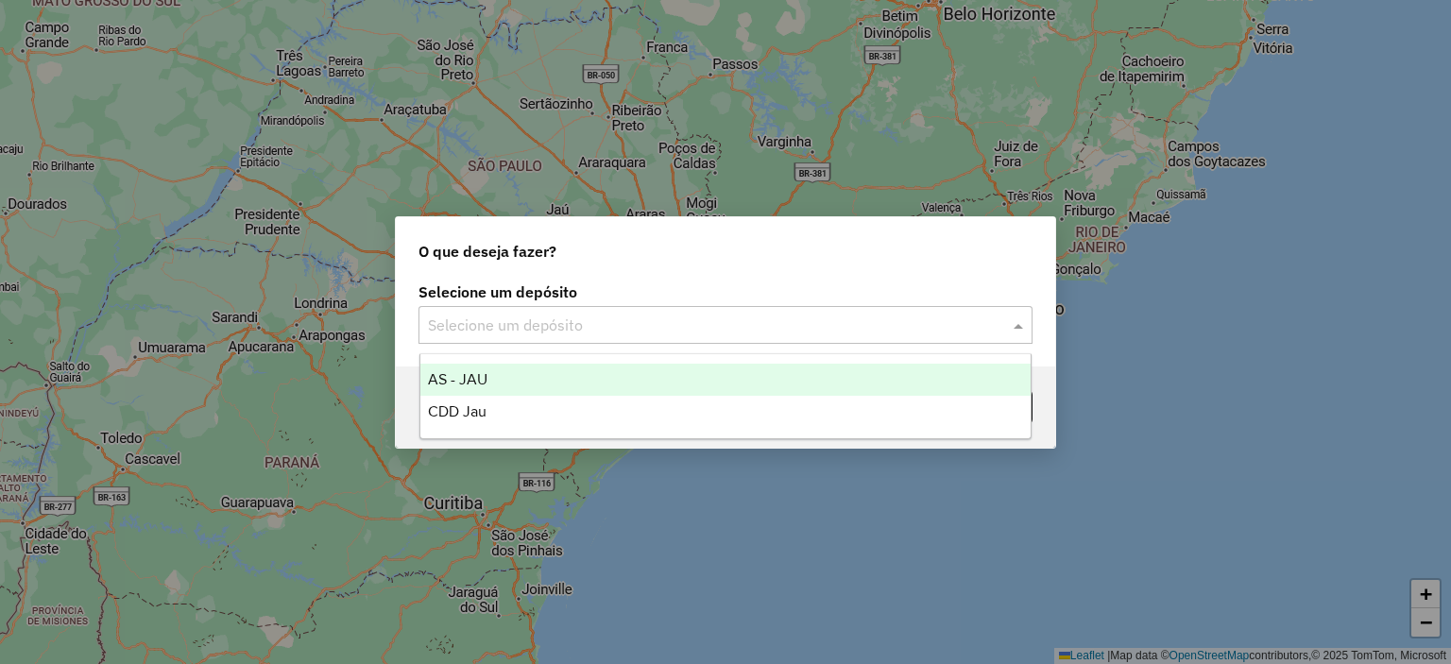
click at [495, 323] on input "text" at bounding box center [707, 326] width 558 height 23
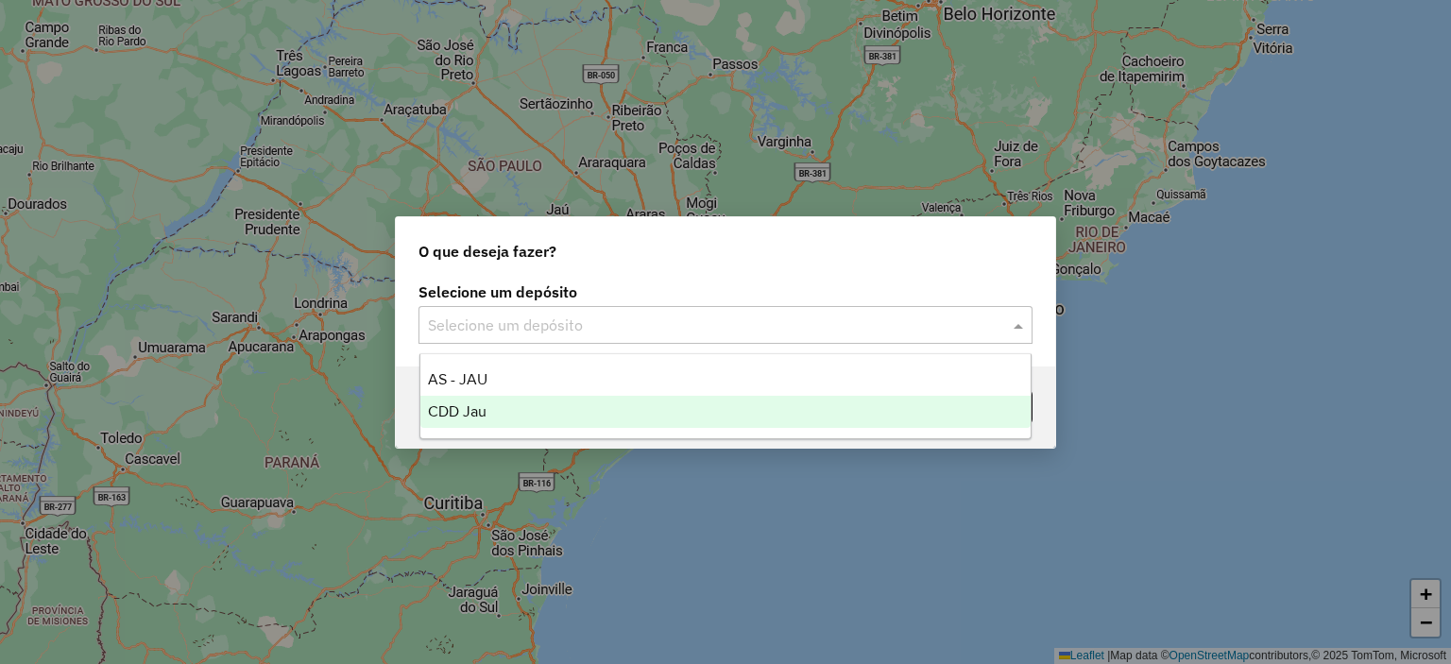
click at [486, 410] on span "CDD Jau" at bounding box center [457, 412] width 59 height 16
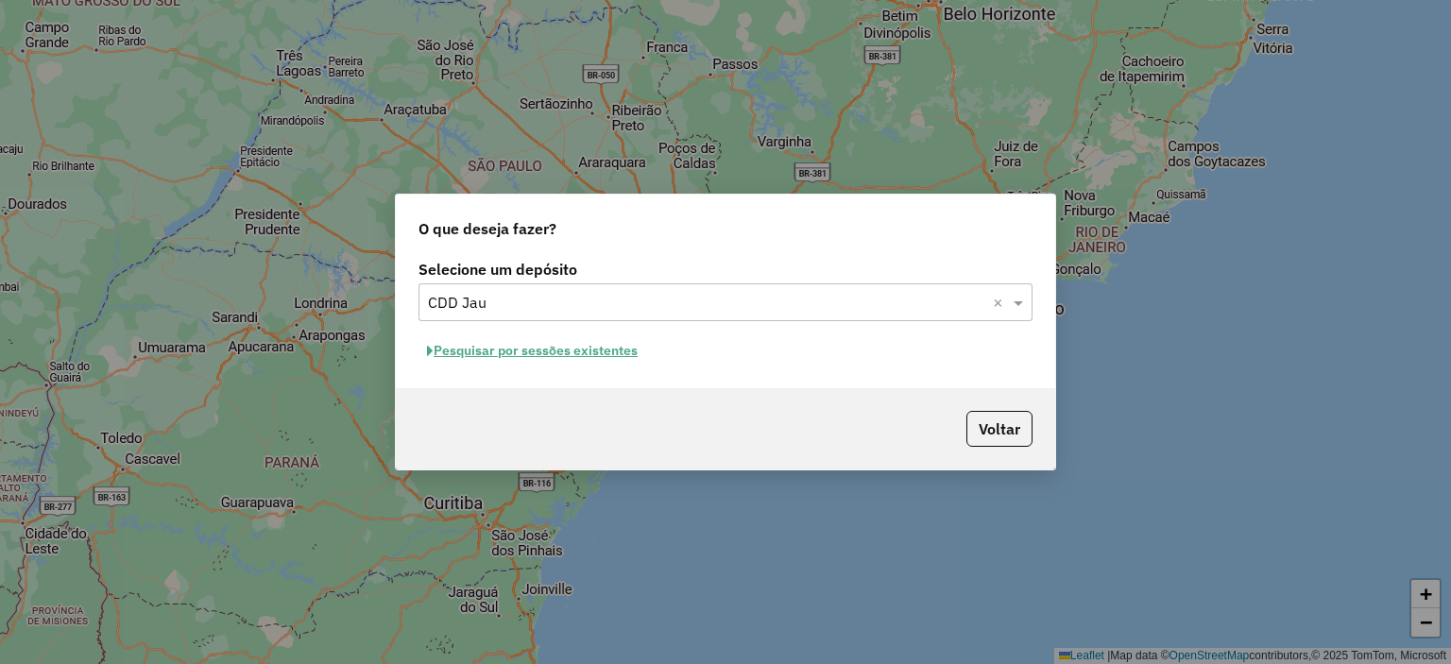
click at [633, 354] on button "Pesquisar por sessões existentes" at bounding box center [533, 350] width 228 height 29
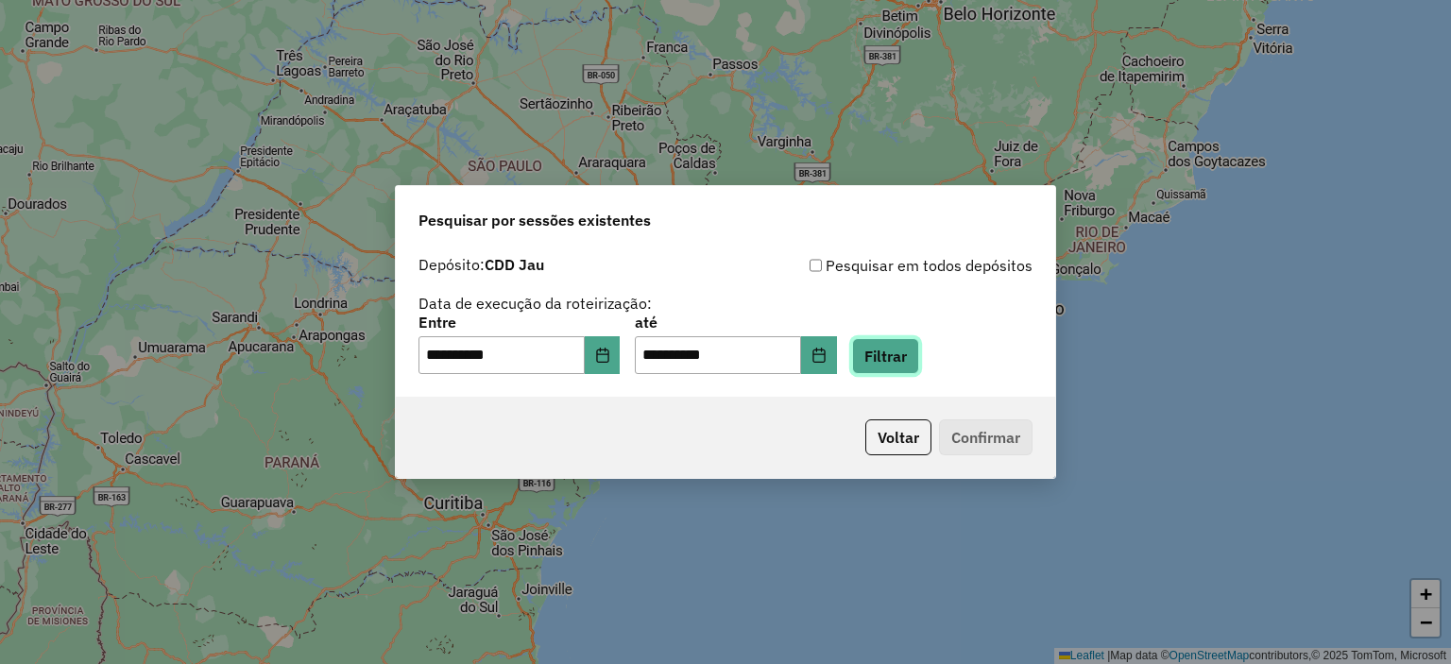
click at [901, 362] on button "Filtrar" at bounding box center [885, 356] width 67 height 36
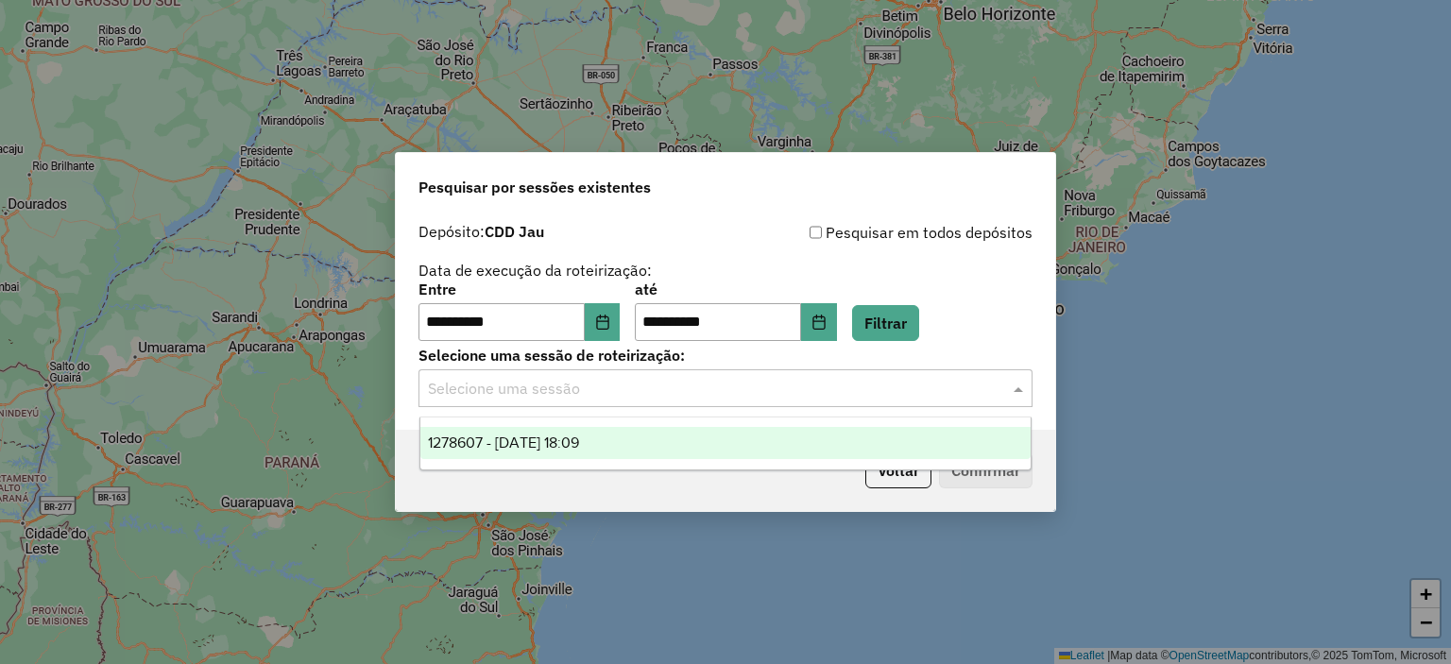
click at [612, 382] on input "text" at bounding box center [707, 389] width 558 height 23
click at [567, 450] on span "1278607 - 19/09/2025 18:09" at bounding box center [503, 443] width 151 height 16
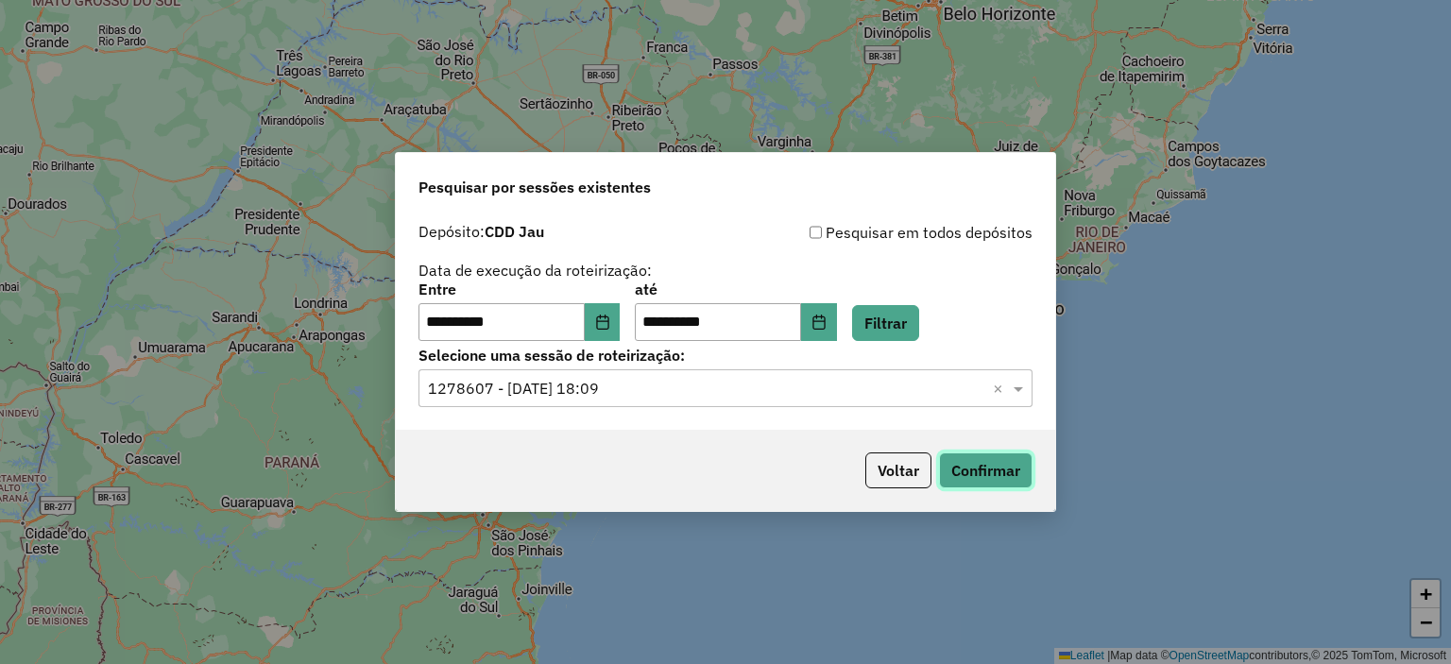
click at [1000, 455] on button "Confirmar" at bounding box center [986, 471] width 94 height 36
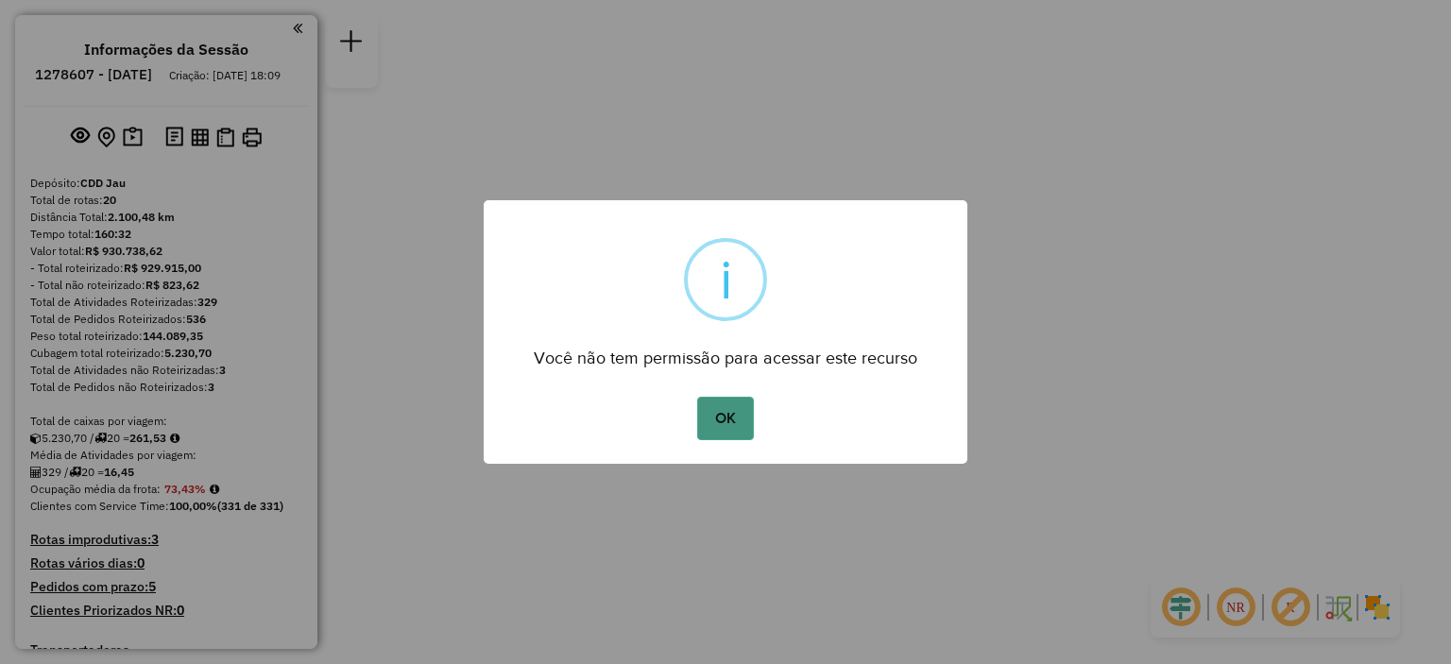
click at [738, 417] on button "OK" at bounding box center [725, 418] width 56 height 43
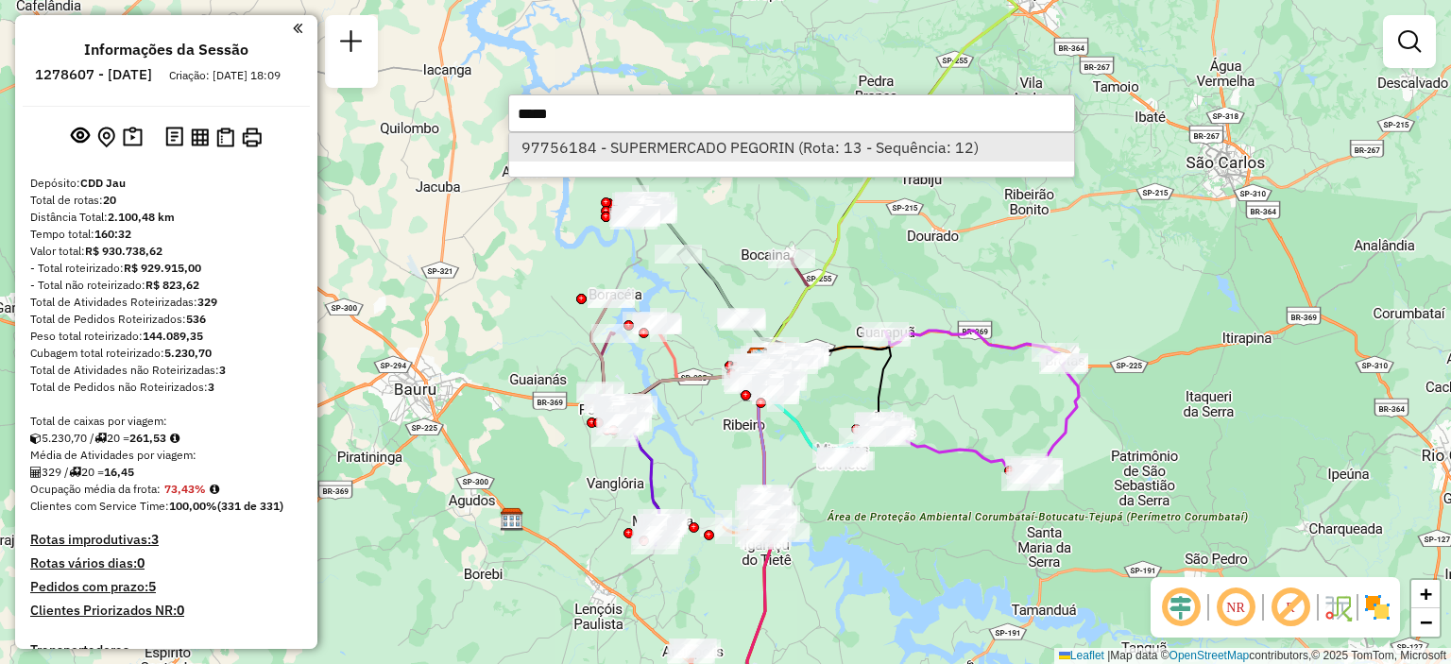
type input "*****"
click at [775, 152] on li "97756184 - SUPERMERCADO PEGORIN (Rota: 13 - Sequência: 12)" at bounding box center [791, 147] width 565 height 28
select select "**********"
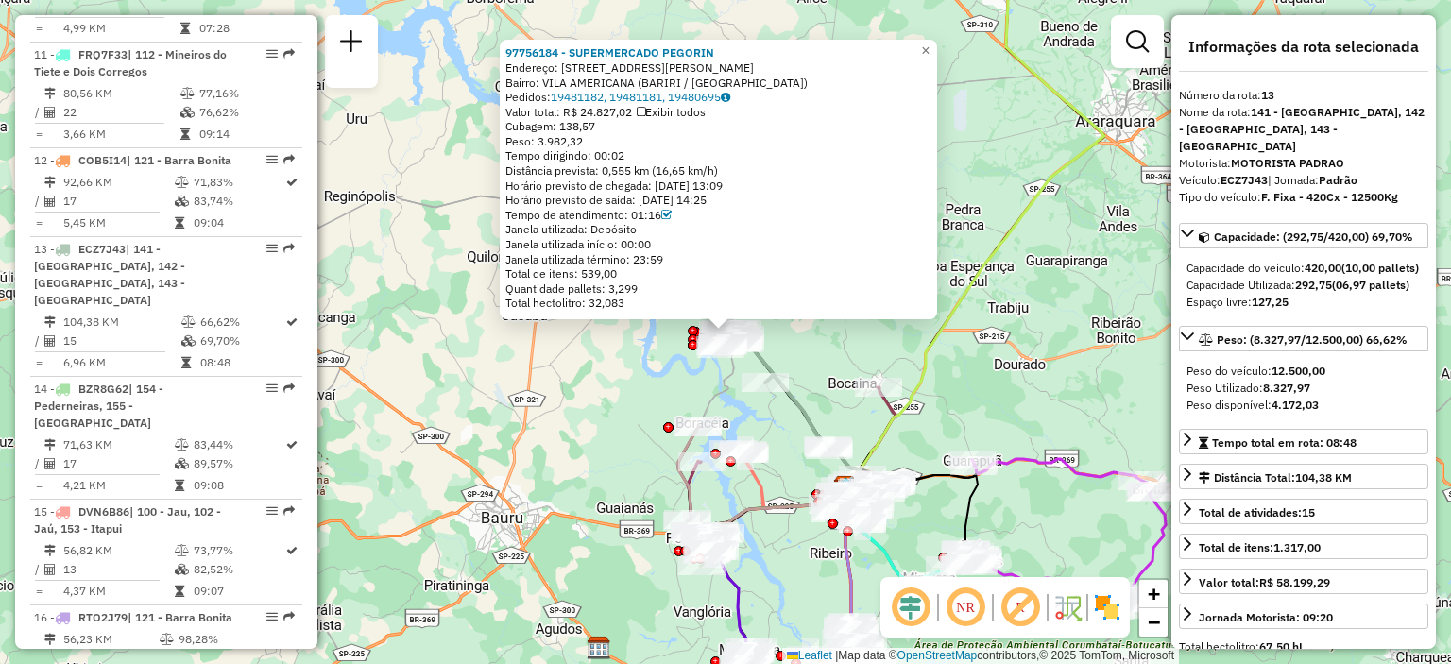
scroll to position [2015, 0]
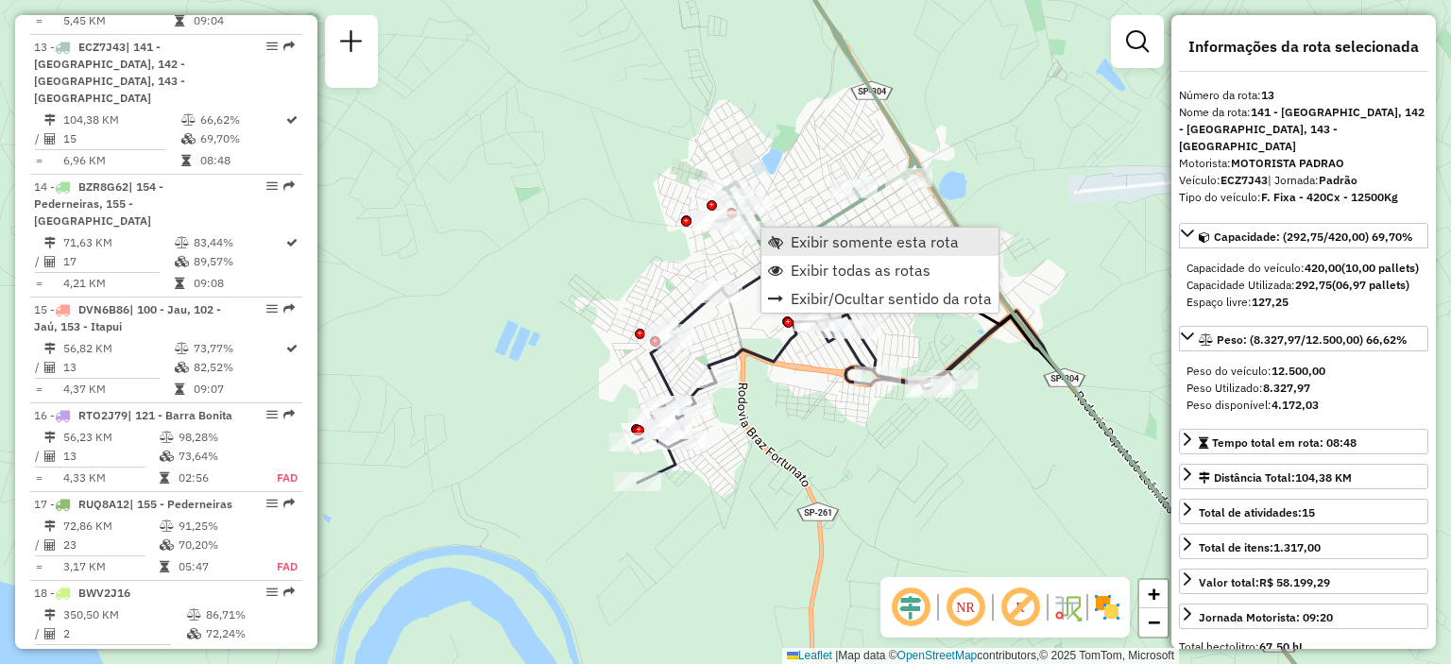
click at [786, 238] on link "Exibir somente esta rota" at bounding box center [880, 242] width 237 height 28
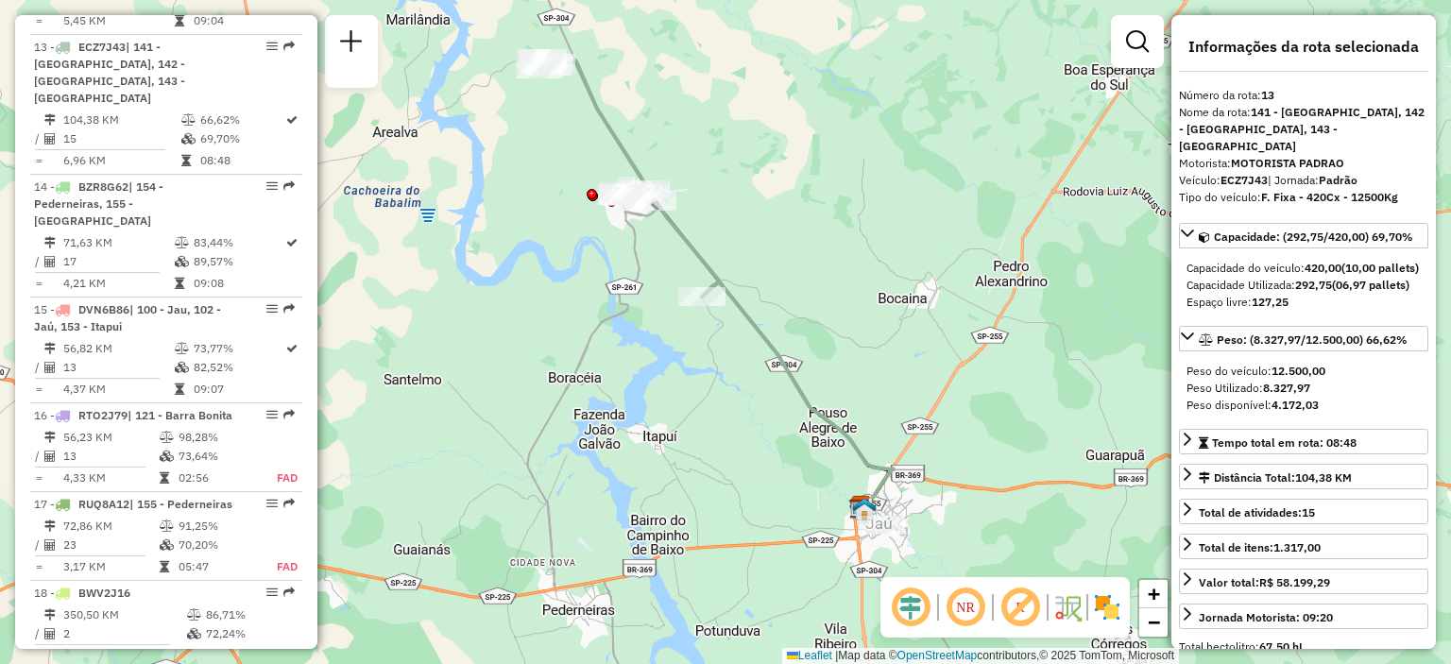
drag, startPoint x: 854, startPoint y: 347, endPoint x: 845, endPoint y: 300, distance: 48.2
click at [845, 300] on div "Janela de atendimento Grade de atendimento Capacidade Transportadoras Veículos …" at bounding box center [725, 332] width 1451 height 664
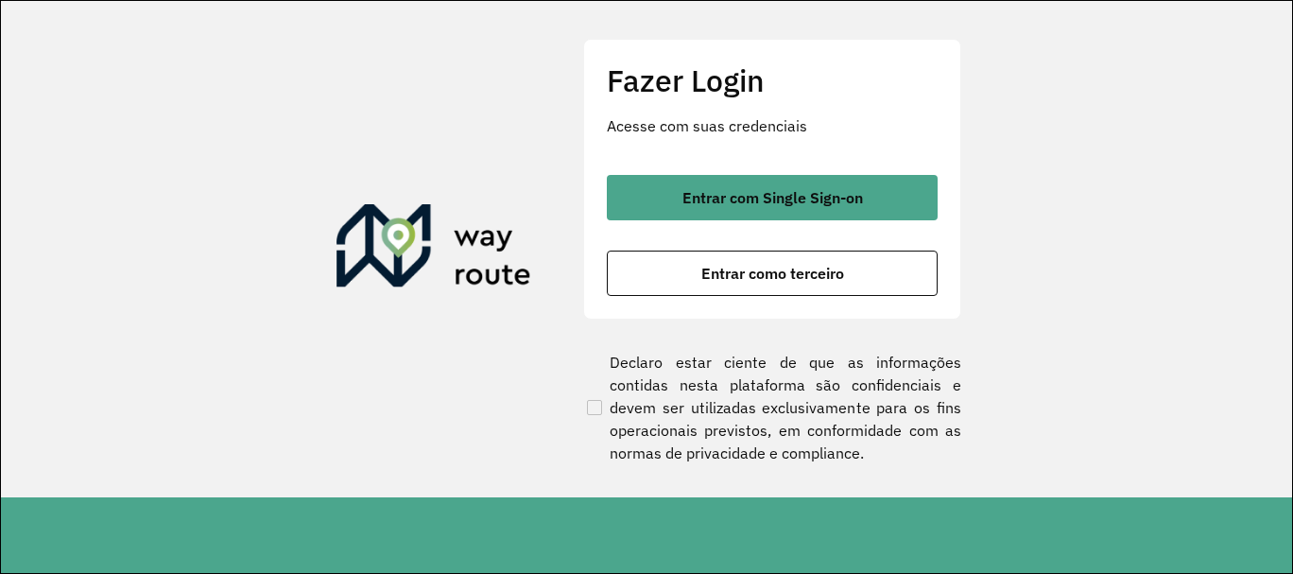
click at [798, 224] on div "Entrar com Single Sign-on Entrar como terceiro" at bounding box center [772, 235] width 331 height 121
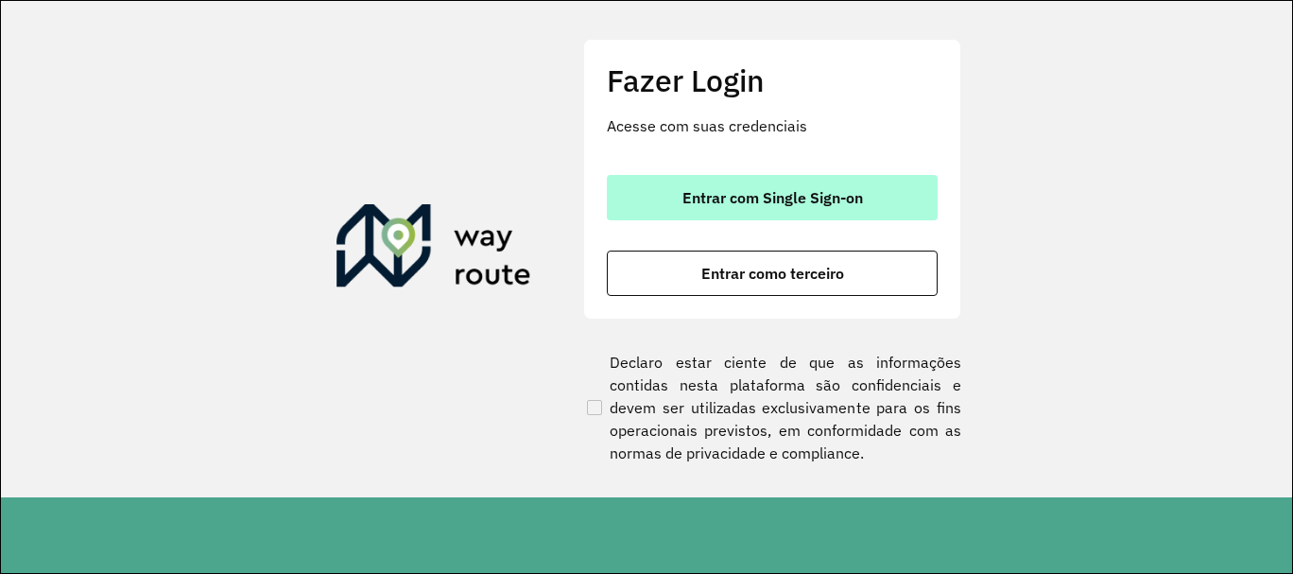
click at [800, 215] on button "Entrar com Single Sign-on" at bounding box center [772, 197] width 331 height 45
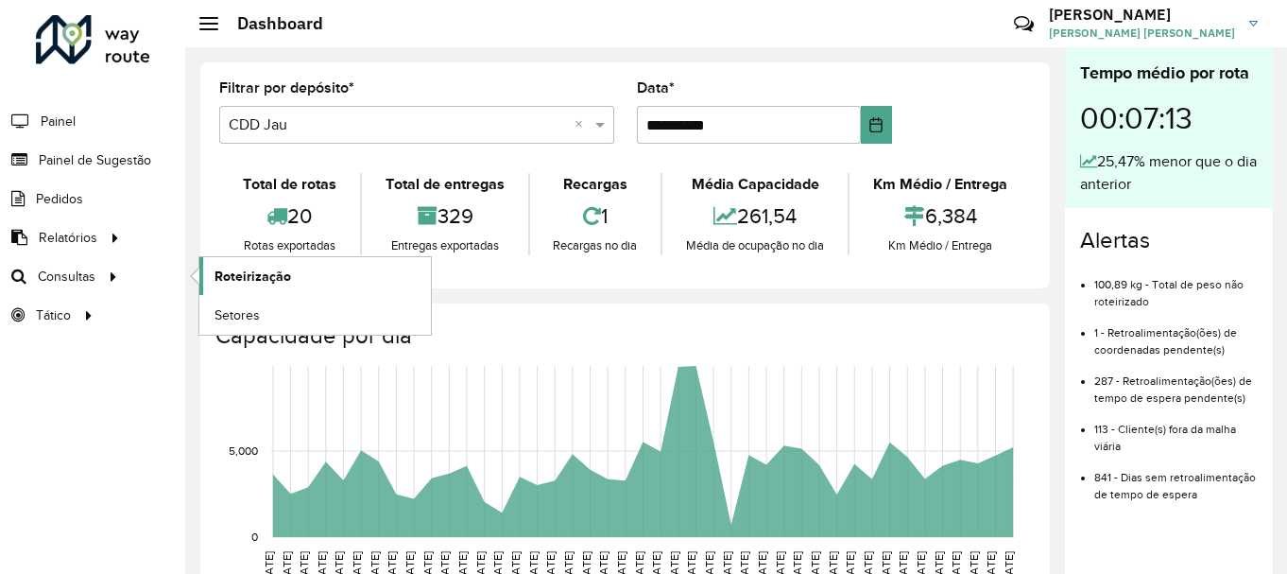
click at [232, 282] on span "Roteirização" at bounding box center [253, 276] width 77 height 20
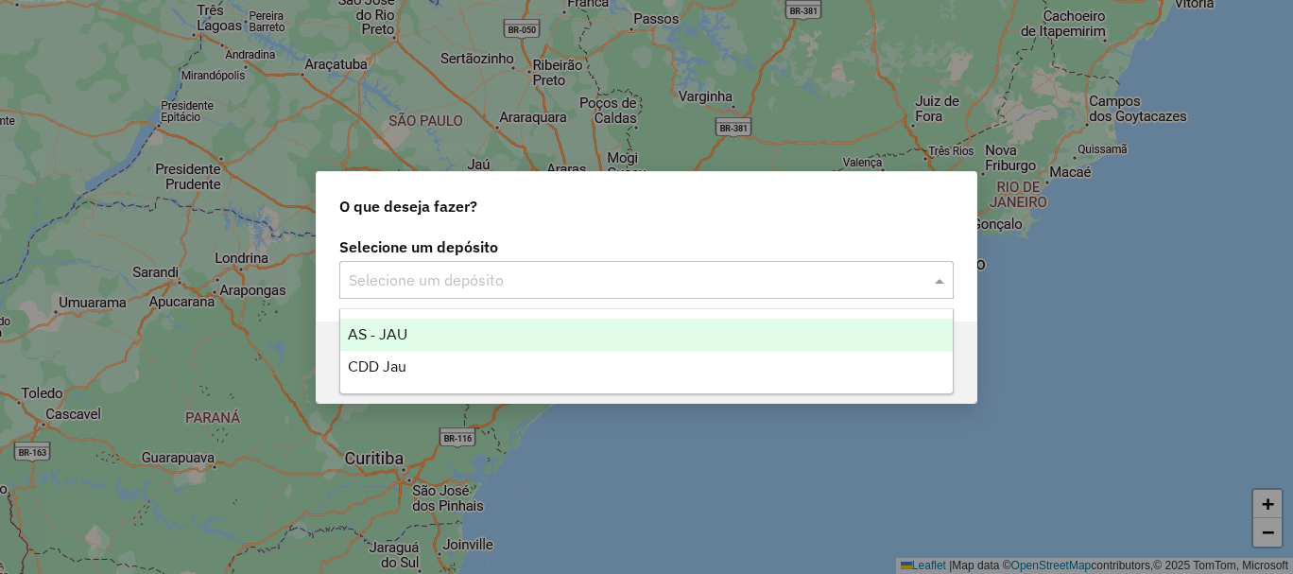
click at [431, 285] on input "text" at bounding box center [628, 280] width 558 height 23
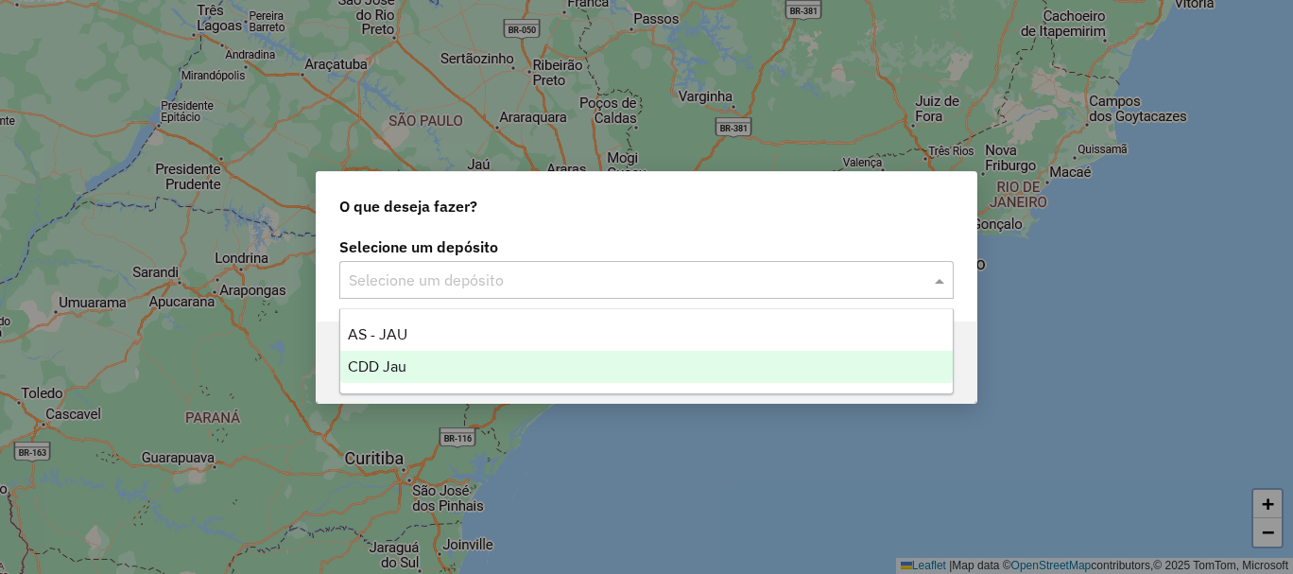
click at [444, 372] on div "CDD Jau" at bounding box center [646, 367] width 612 height 32
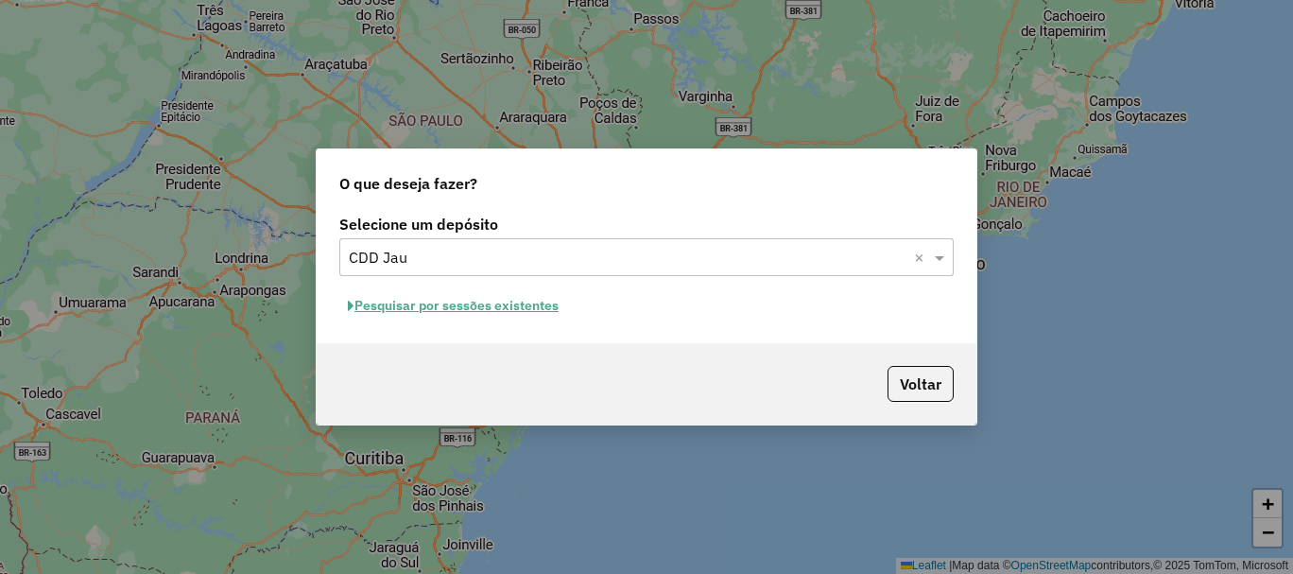
click at [499, 294] on button "Pesquisar por sessões existentes" at bounding box center [453, 305] width 228 height 29
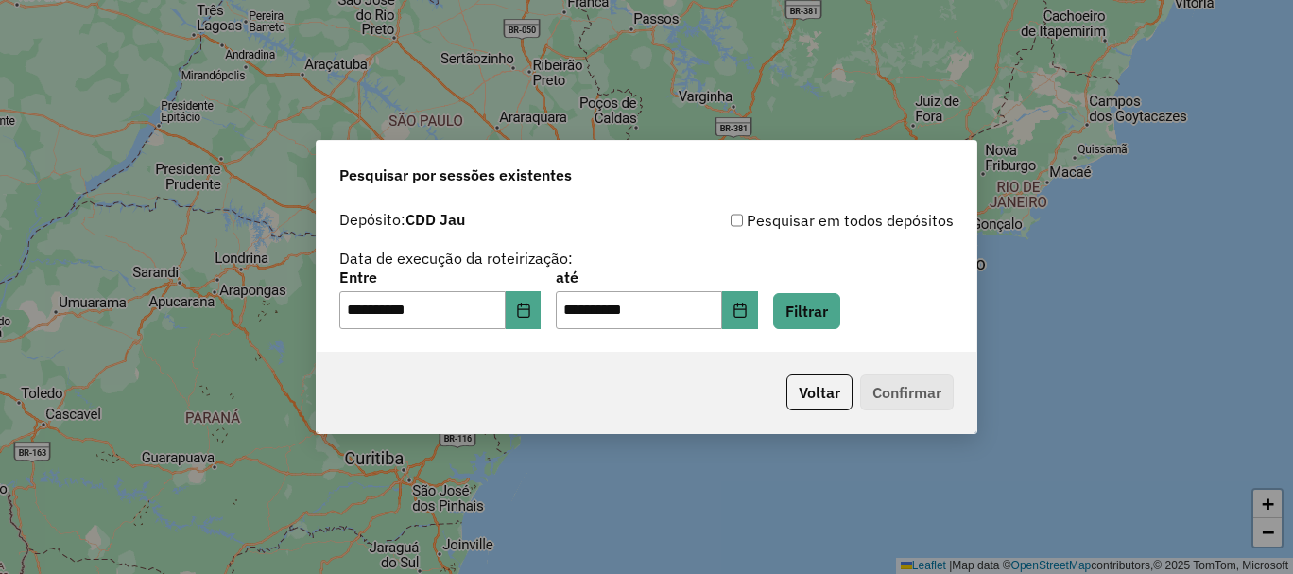
click at [867, 314] on div "**********" at bounding box center [646, 299] width 614 height 59
click at [816, 312] on button "Filtrar" at bounding box center [806, 311] width 67 height 36
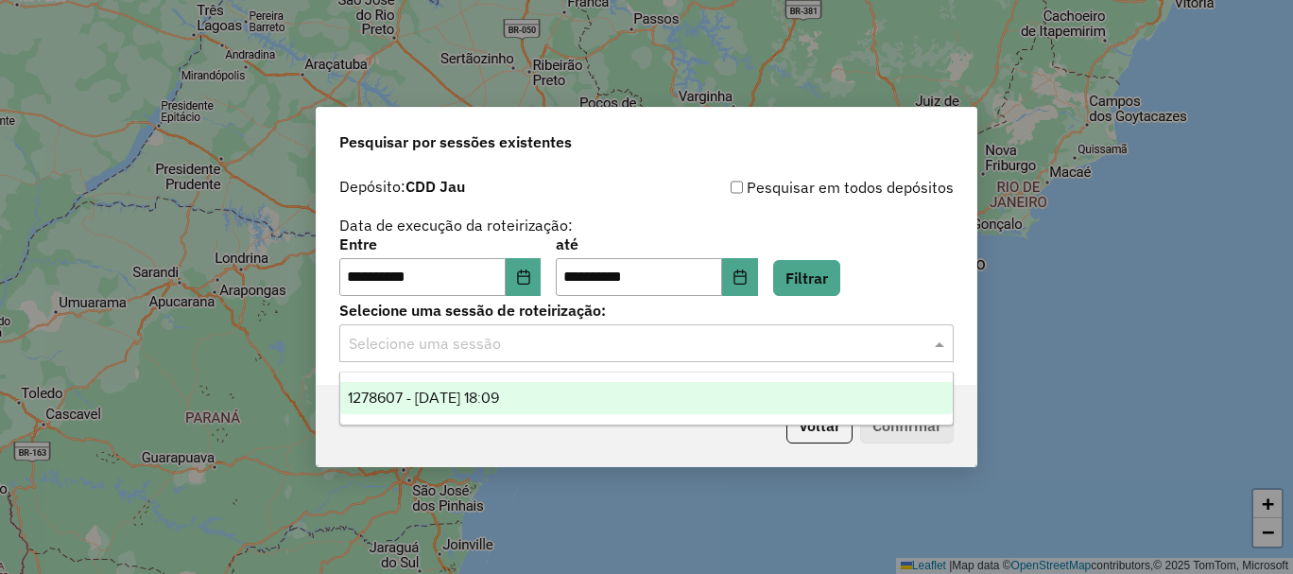
click at [523, 333] on input "text" at bounding box center [628, 344] width 558 height 23
click at [505, 405] on div "1278607 - 19/09/2025 18:09" at bounding box center [646, 398] width 612 height 32
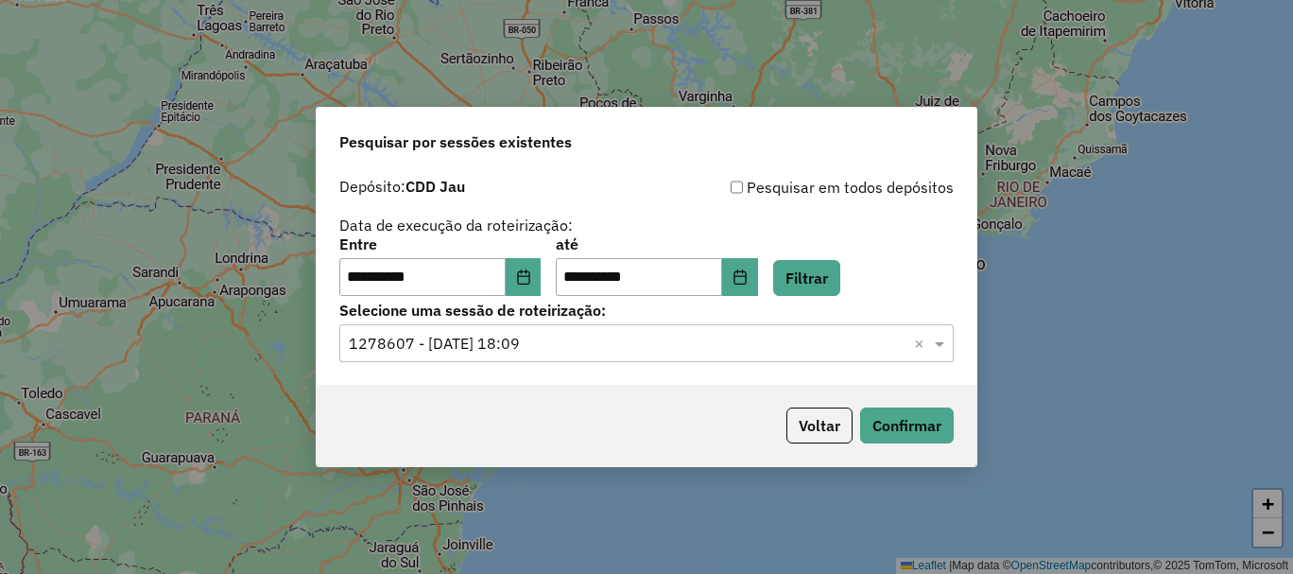
click at [971, 436] on div "Voltar Confirmar" at bounding box center [647, 425] width 660 height 81
click at [932, 430] on button "Confirmar" at bounding box center [907, 425] width 94 height 36
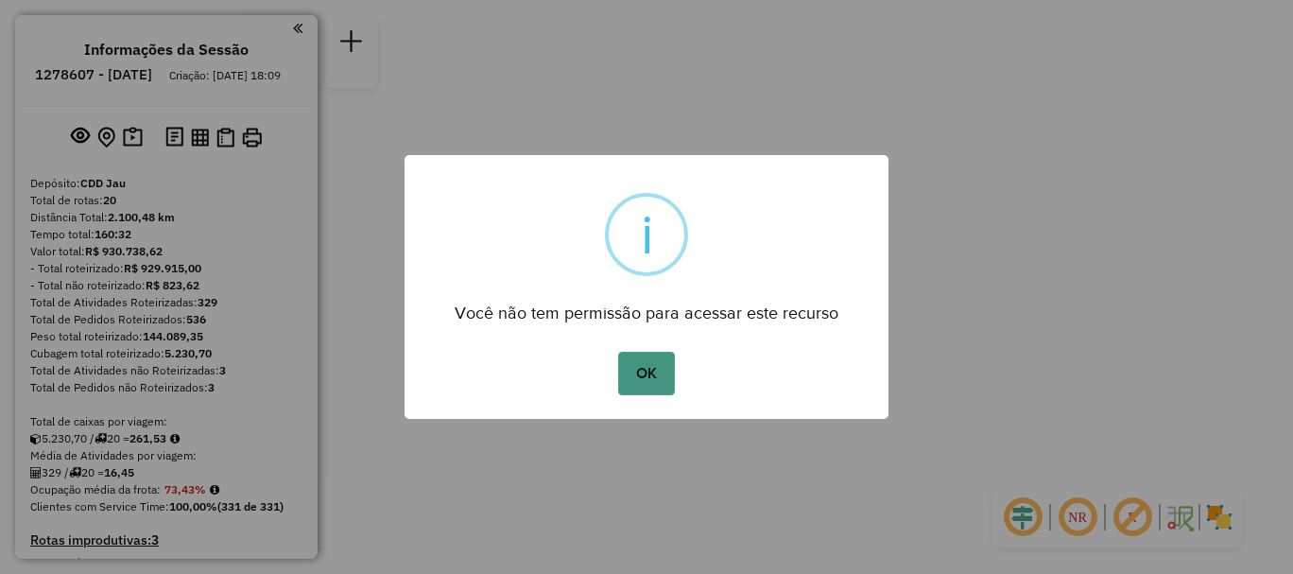
click at [643, 379] on button "OK" at bounding box center [646, 373] width 56 height 43
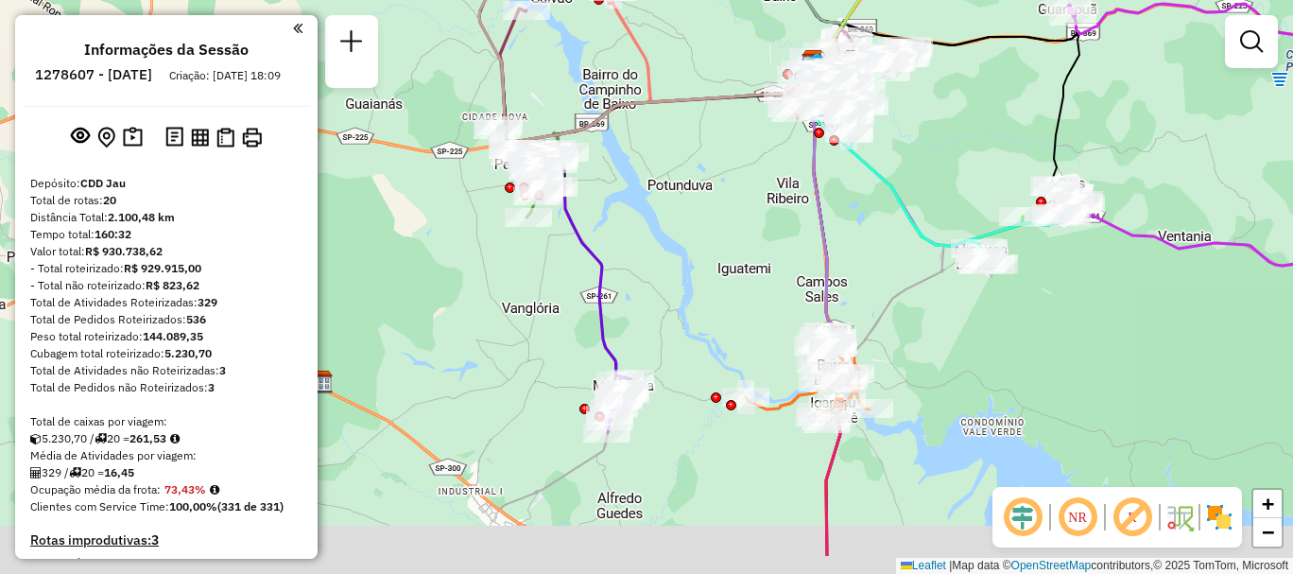
drag, startPoint x: 542, startPoint y: 405, endPoint x: 700, endPoint y: 316, distance: 181.6
click at [700, 316] on div "Janela de atendimento Grade de atendimento Capacidade Transportadoras Veículos …" at bounding box center [646, 287] width 1293 height 574
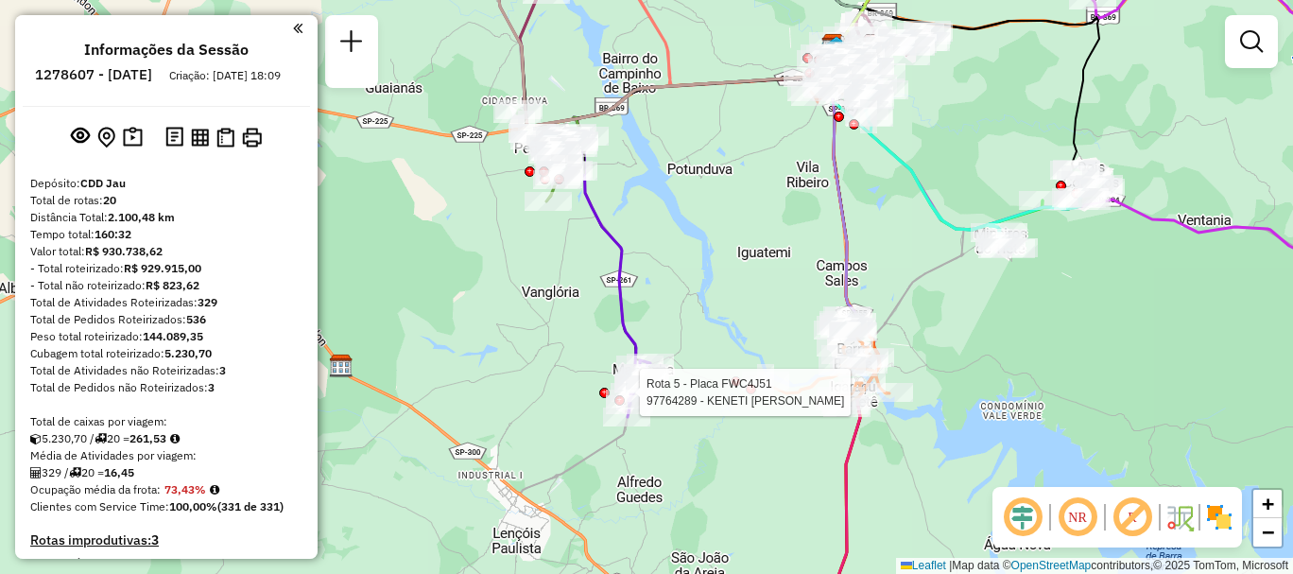
select select "**********"
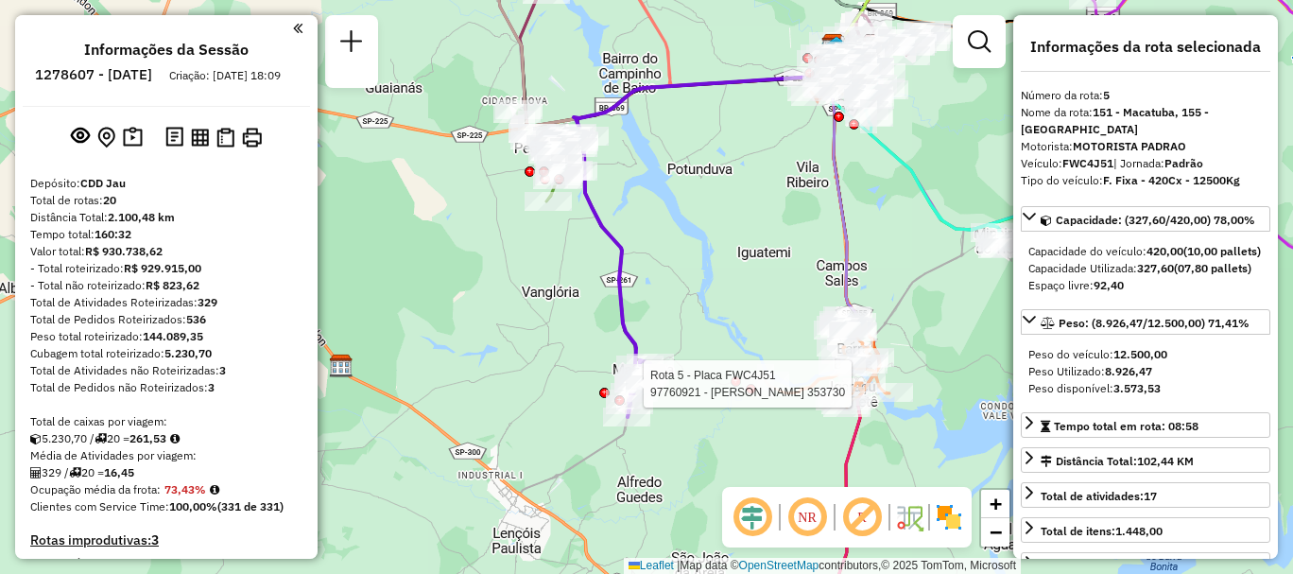
scroll to position [1188, 0]
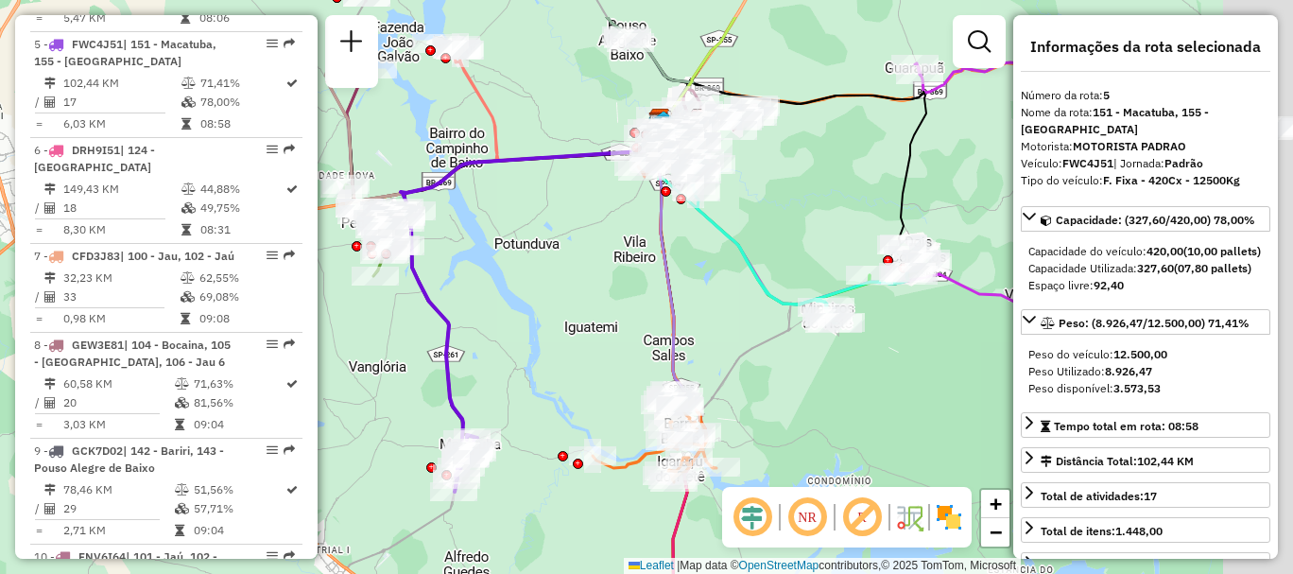
drag, startPoint x: 723, startPoint y: 257, endPoint x: 493, endPoint y: 342, distance: 244.9
click at [493, 342] on div "Janela de atendimento Grade de atendimento Capacidade Transportadoras Veículos …" at bounding box center [646, 287] width 1293 height 574
